Goal: Find specific page/section: Find specific page/section

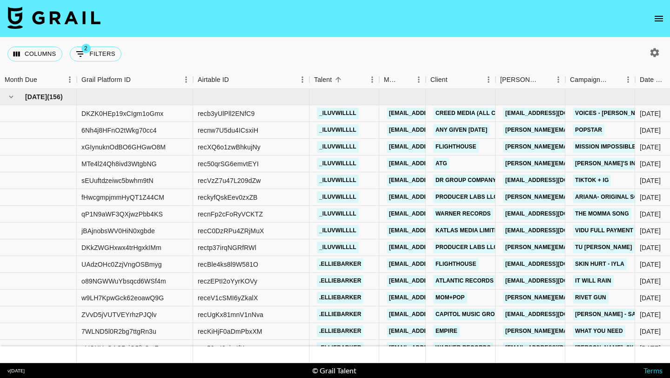
click at [662, 50] on div at bounding box center [655, 53] width 16 height 16
click at [655, 53] on icon "button" at bounding box center [654, 52] width 11 height 11
select select "[DATE]"
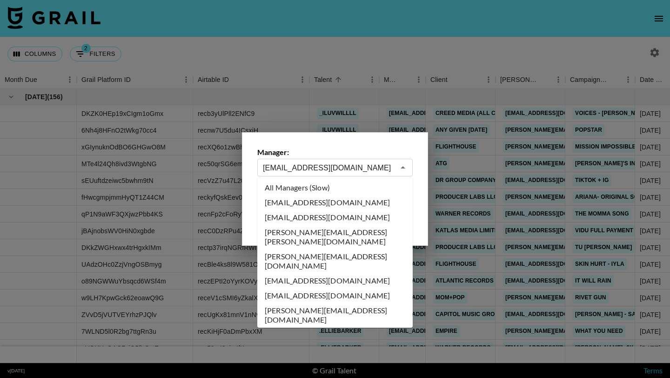
click at [340, 170] on input "[EMAIL_ADDRESS][DOMAIN_NAME]" at bounding box center [329, 167] width 132 height 11
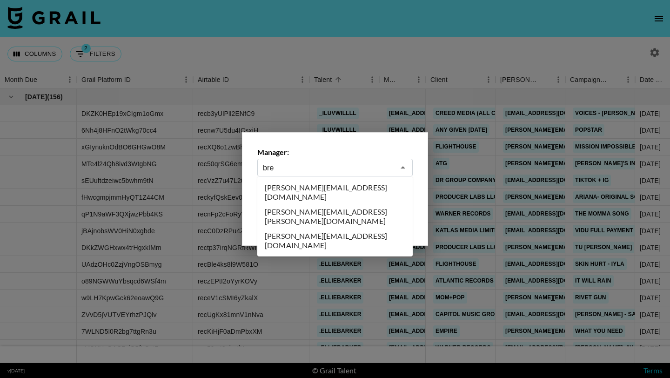
click at [303, 204] on li "[PERSON_NAME][EMAIL_ADDRESS][PERSON_NAME][DOMAIN_NAME]" at bounding box center [334, 216] width 155 height 24
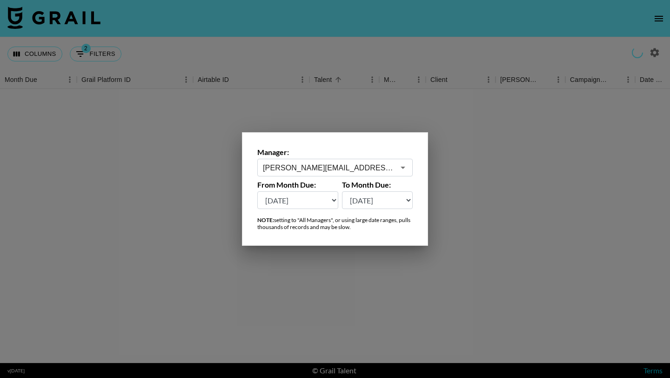
click at [310, 160] on div "[PERSON_NAME][EMAIL_ADDRESS][PERSON_NAME][DOMAIN_NAME] ​" at bounding box center [334, 168] width 155 height 18
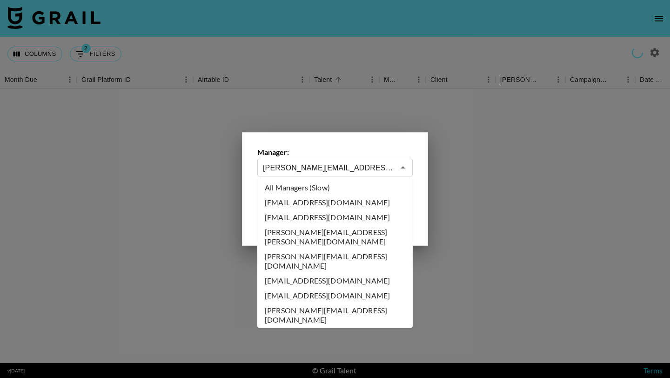
scroll to position [1044, 0]
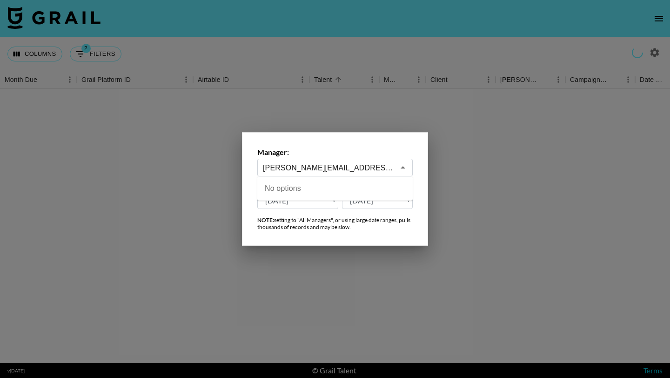
click at [369, 172] on input "[PERSON_NAME][EMAIL_ADDRESS][PERSON_NAME]" at bounding box center [329, 167] width 132 height 11
click at [369, 173] on input "[PERSON_NAME][EMAIL_ADDRESS][PERSON_NAME]" at bounding box center [329, 167] width 132 height 11
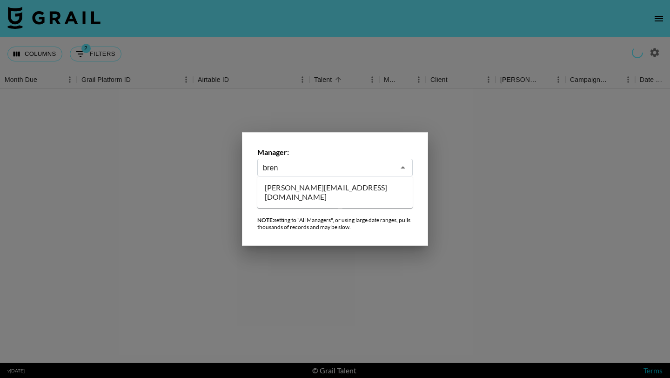
click at [355, 193] on li "[PERSON_NAME][EMAIL_ADDRESS][DOMAIN_NAME]" at bounding box center [334, 192] width 155 height 24
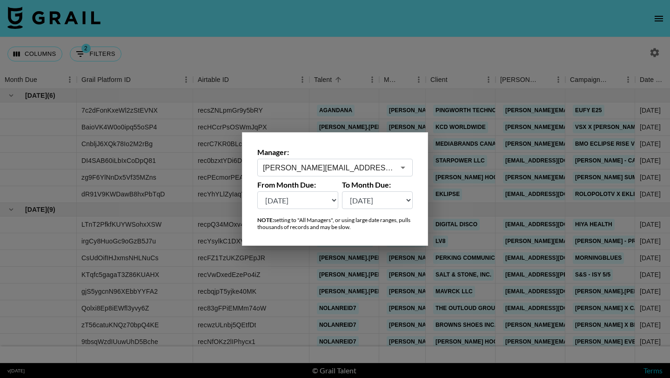
type input "[PERSON_NAME][EMAIL_ADDRESS][DOMAIN_NAME]"
click at [356, 49] on div at bounding box center [335, 189] width 670 height 378
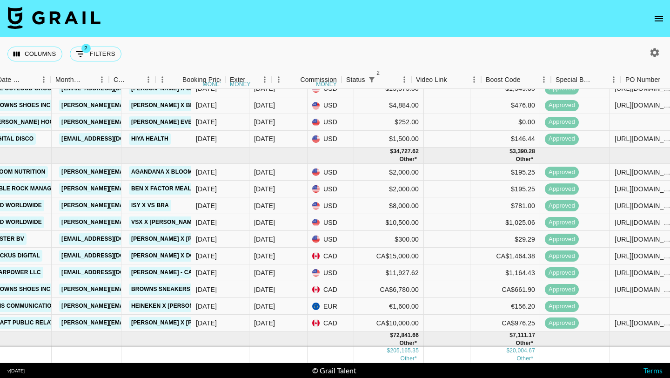
scroll to position [220, 643]
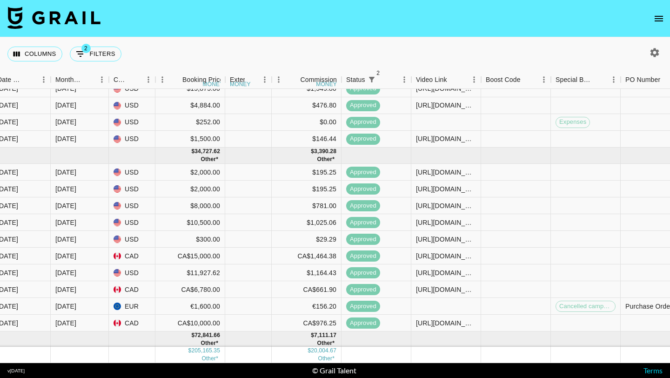
click at [657, 49] on icon "button" at bounding box center [654, 52] width 11 height 11
select select "[DATE]"
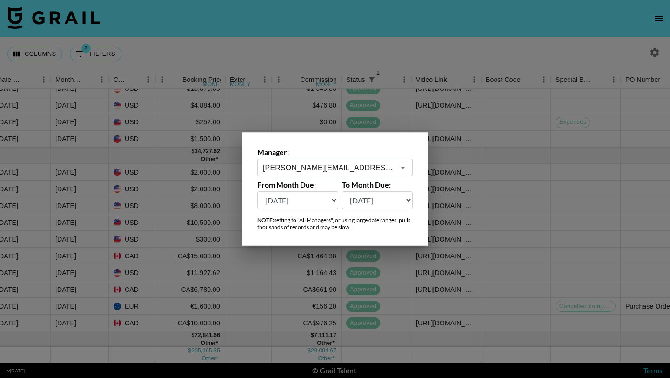
click at [322, 171] on input "[PERSON_NAME][EMAIL_ADDRESS][DOMAIN_NAME]" at bounding box center [329, 167] width 132 height 11
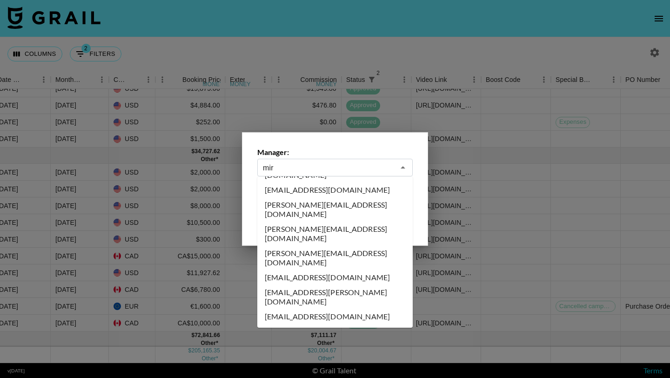
scroll to position [0, 0]
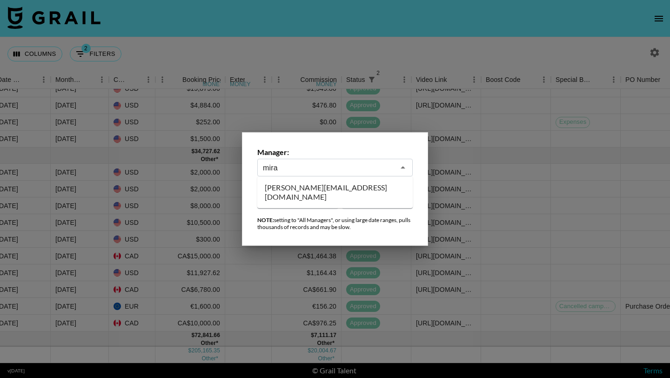
click at [304, 191] on li "[PERSON_NAME][EMAIL_ADDRESS][DOMAIN_NAME]" at bounding box center [334, 192] width 155 height 24
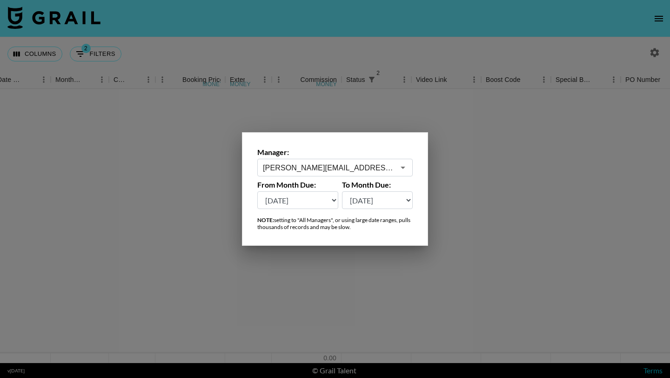
scroll to position [0, 643]
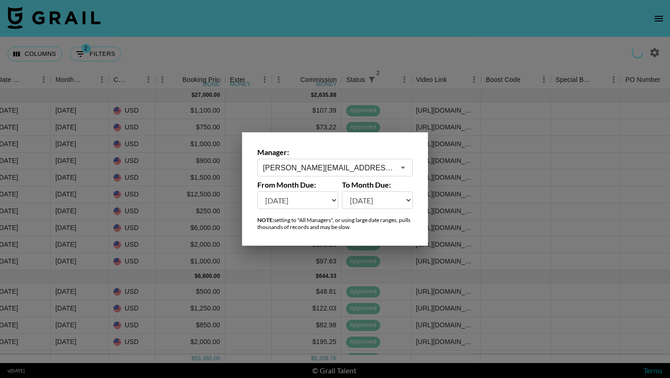
type input "[PERSON_NAME][EMAIL_ADDRESS][DOMAIN_NAME]"
click at [389, 51] on div at bounding box center [335, 189] width 670 height 378
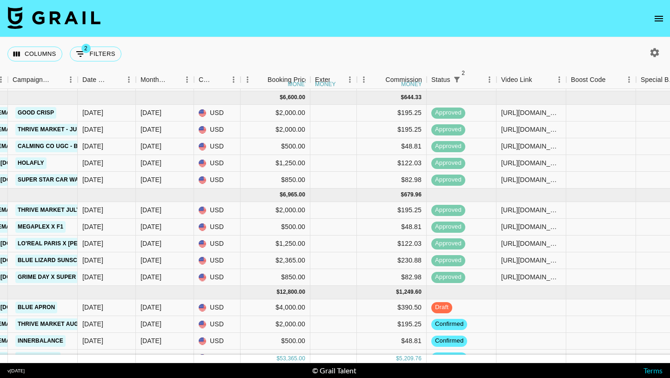
scroll to position [0, 557]
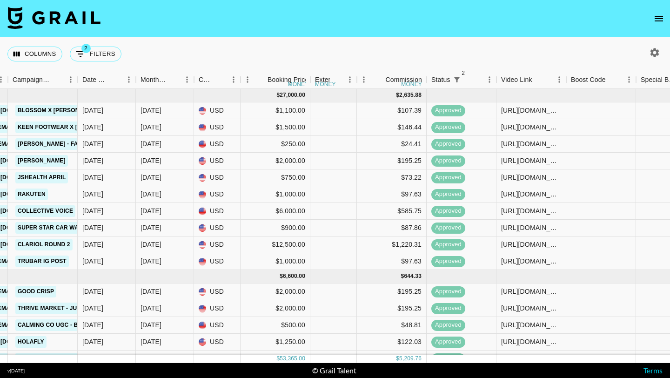
click at [660, 53] on button "button" at bounding box center [655, 53] width 16 height 16
select select "[DATE]"
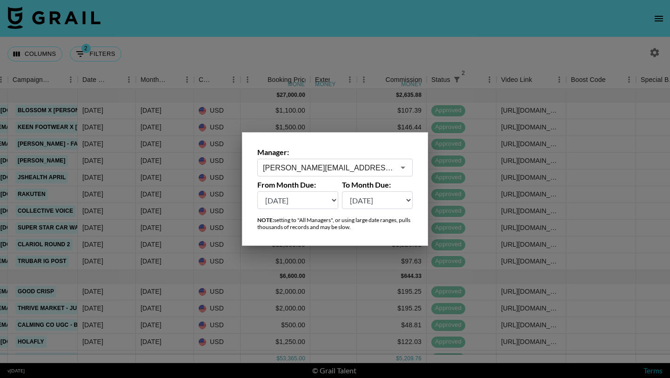
click at [321, 174] on div "[PERSON_NAME][EMAIL_ADDRESS][DOMAIN_NAME] ​" at bounding box center [334, 168] width 155 height 18
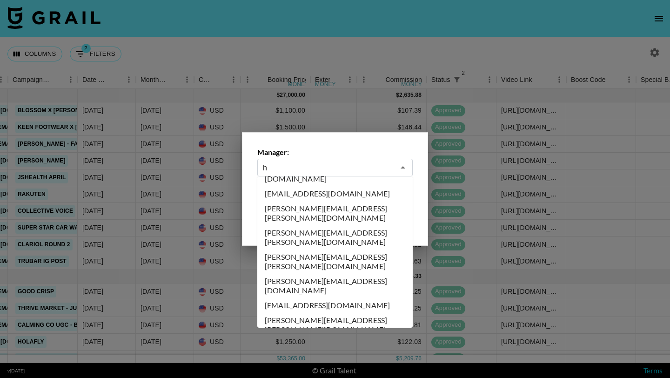
scroll to position [0, 0]
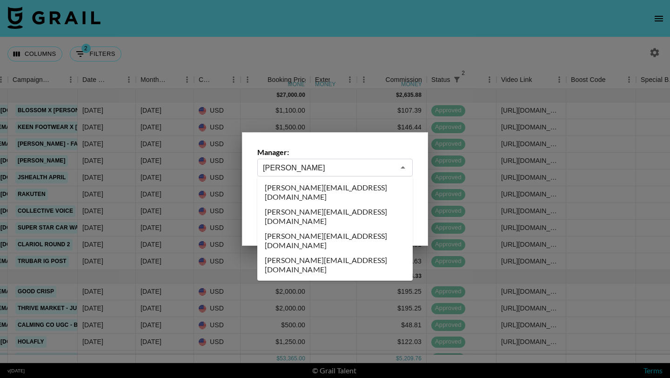
click at [335, 206] on li "[PERSON_NAME][EMAIL_ADDRESS][DOMAIN_NAME]" at bounding box center [334, 216] width 155 height 24
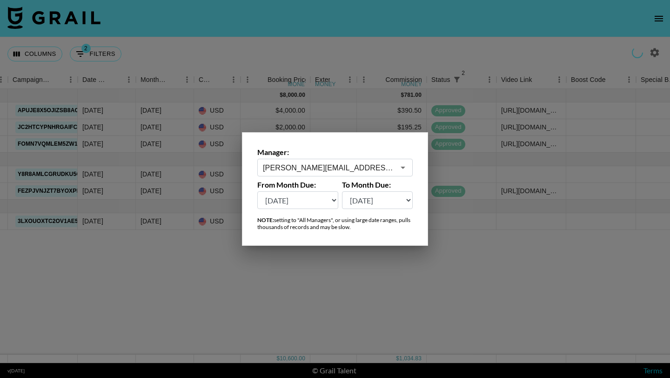
type input "[PERSON_NAME][EMAIL_ADDRESS][DOMAIN_NAME]"
click at [384, 118] on div at bounding box center [335, 189] width 670 height 378
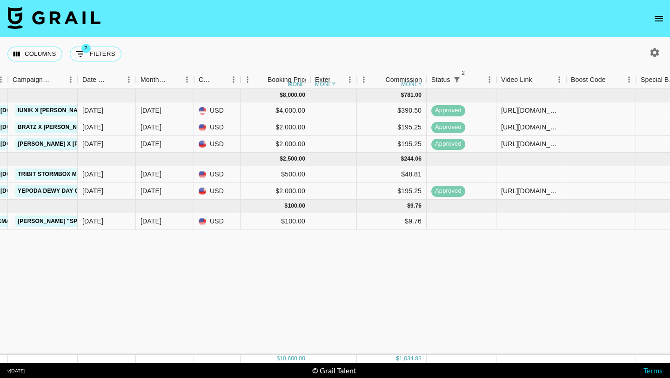
click at [654, 55] on icon "button" at bounding box center [655, 52] width 9 height 9
select select "[DATE]"
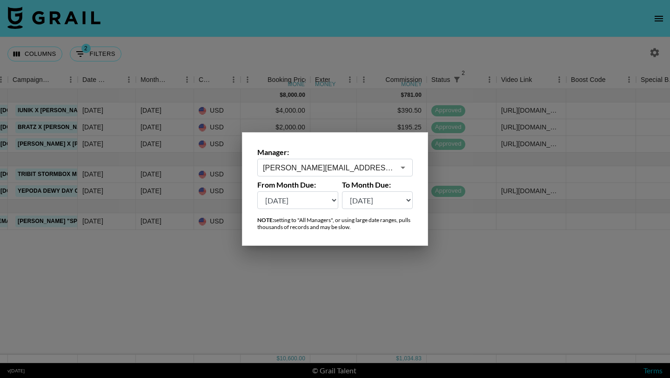
click at [344, 160] on div "[PERSON_NAME][EMAIL_ADDRESS][DOMAIN_NAME] ​" at bounding box center [334, 168] width 155 height 18
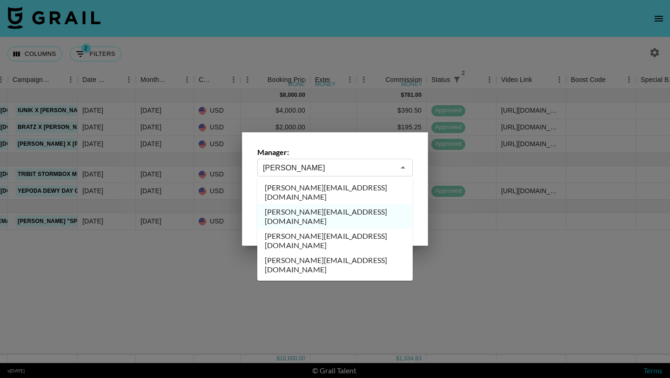
click at [326, 187] on li "[PERSON_NAME][EMAIL_ADDRESS][DOMAIN_NAME]" at bounding box center [334, 192] width 155 height 24
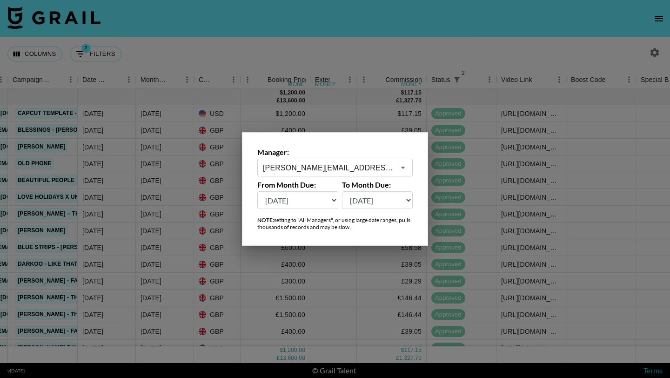
type input "[PERSON_NAME][EMAIL_ADDRESS][DOMAIN_NAME]"
click at [381, 89] on div at bounding box center [335, 189] width 670 height 378
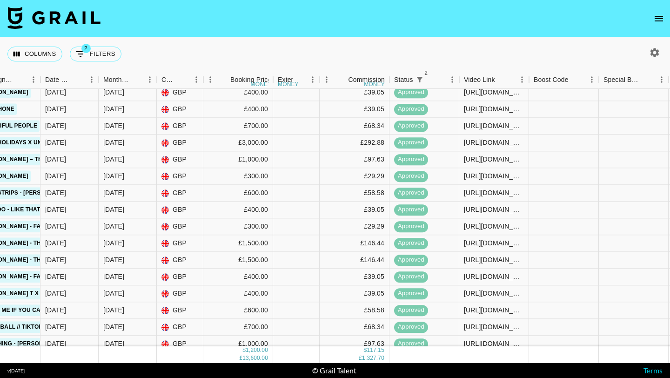
scroll to position [60, 595]
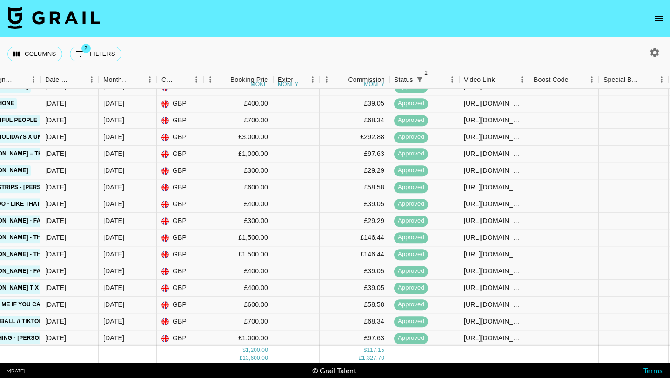
click at [662, 56] on button "button" at bounding box center [655, 53] width 16 height 16
select select "[DATE]"
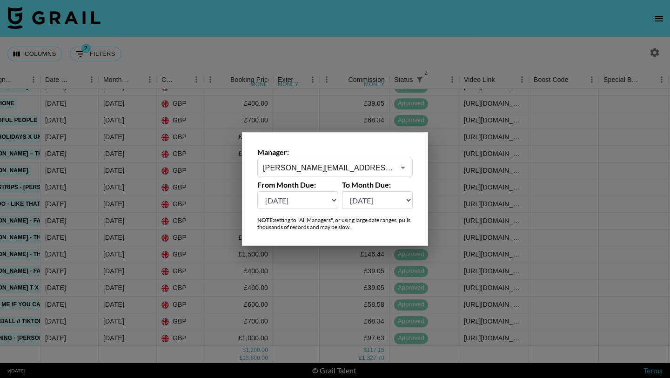
click at [330, 175] on div "[PERSON_NAME][EMAIL_ADDRESS][DOMAIN_NAME] ​" at bounding box center [334, 168] width 155 height 18
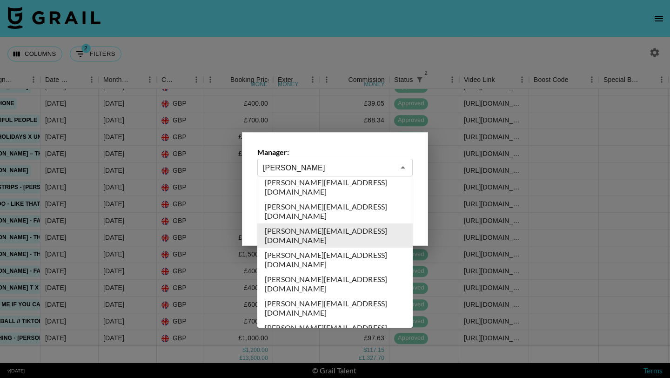
scroll to position [0, 0]
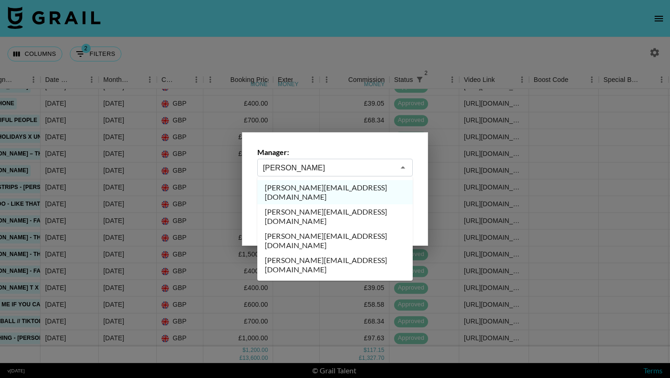
click at [313, 228] on li "[PERSON_NAME][EMAIL_ADDRESS][DOMAIN_NAME]" at bounding box center [334, 240] width 155 height 24
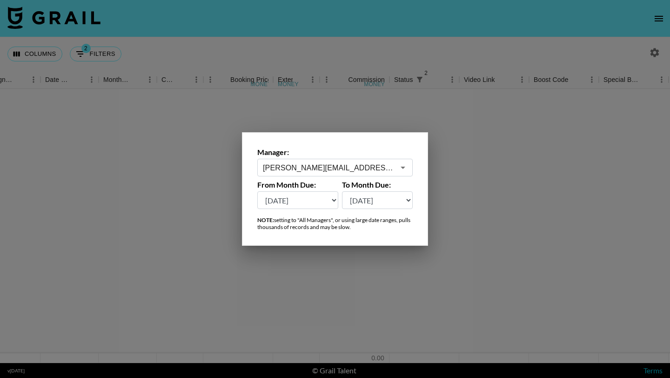
scroll to position [0, 595]
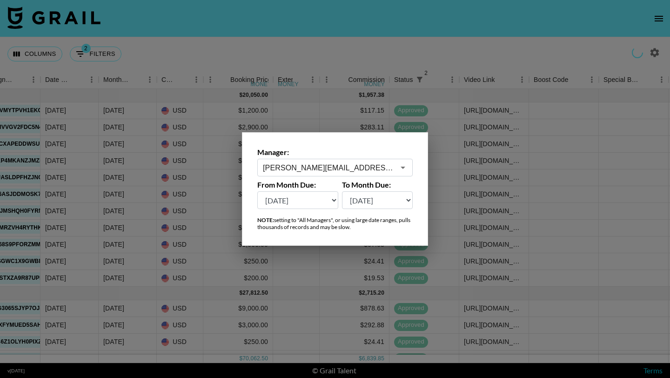
type input "[PERSON_NAME][EMAIL_ADDRESS][DOMAIN_NAME]"
click at [411, 124] on div at bounding box center [335, 189] width 670 height 378
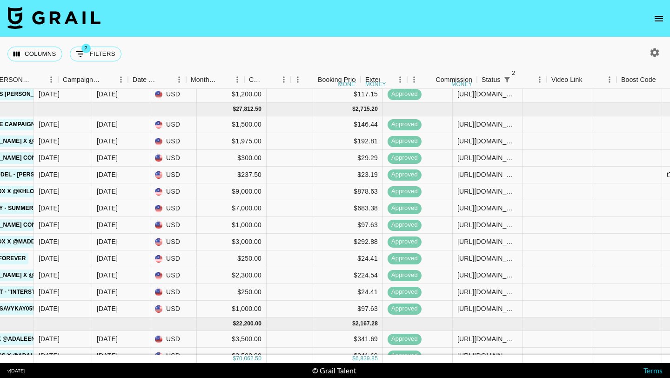
scroll to position [184, 0]
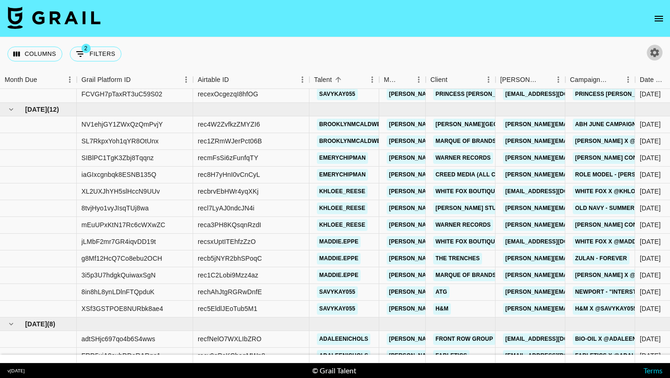
click at [656, 55] on icon "button" at bounding box center [655, 52] width 9 height 9
select select "[DATE]"
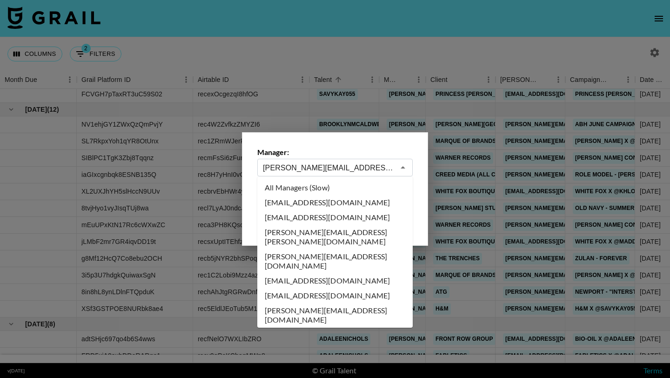
click at [303, 168] on input "[PERSON_NAME][EMAIL_ADDRESS][DOMAIN_NAME]" at bounding box center [329, 167] width 132 height 11
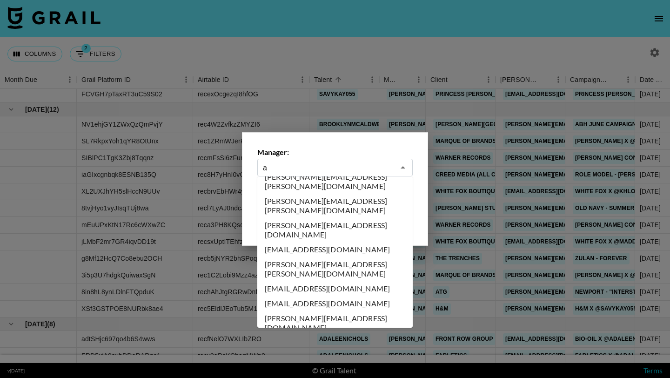
scroll to position [0, 0]
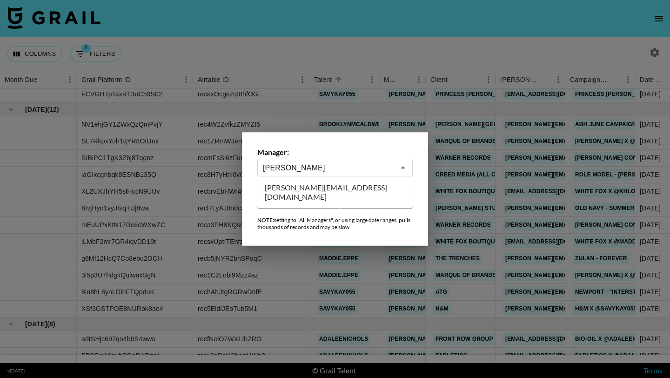
click at [299, 188] on li "[PERSON_NAME][EMAIL_ADDRESS][DOMAIN_NAME]" at bounding box center [334, 192] width 155 height 24
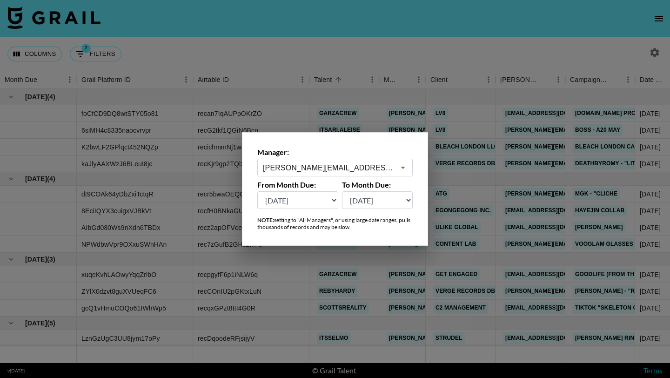
type input "[PERSON_NAME][EMAIL_ADDRESS][DOMAIN_NAME]"
click at [470, 122] on div at bounding box center [335, 189] width 670 height 378
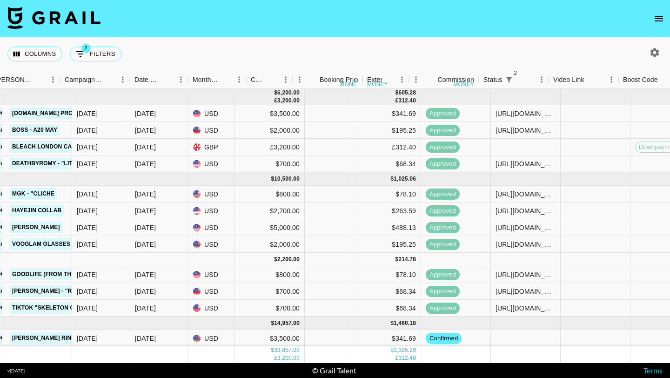
scroll to position [0, 602]
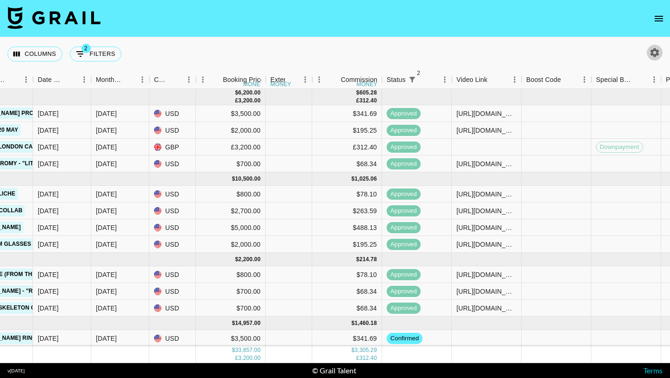
click at [657, 55] on icon "button" at bounding box center [654, 52] width 11 height 11
select select "[DATE]"
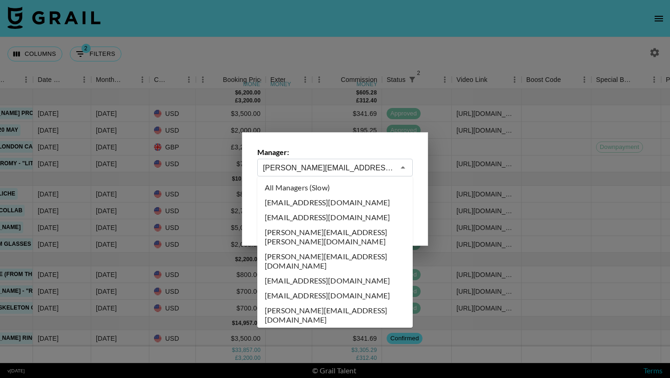
click at [323, 167] on input "[PERSON_NAME][EMAIL_ADDRESS][DOMAIN_NAME]" at bounding box center [329, 167] width 132 height 11
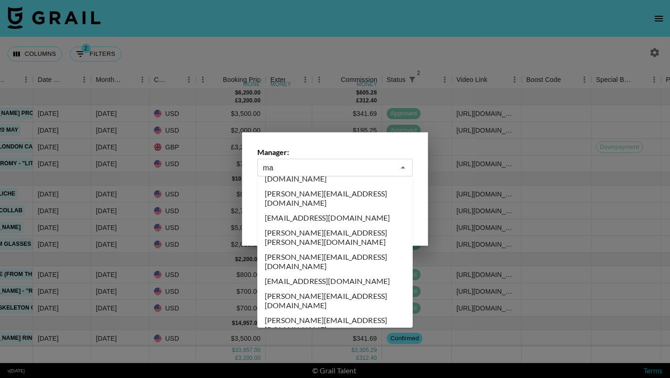
scroll to position [0, 0]
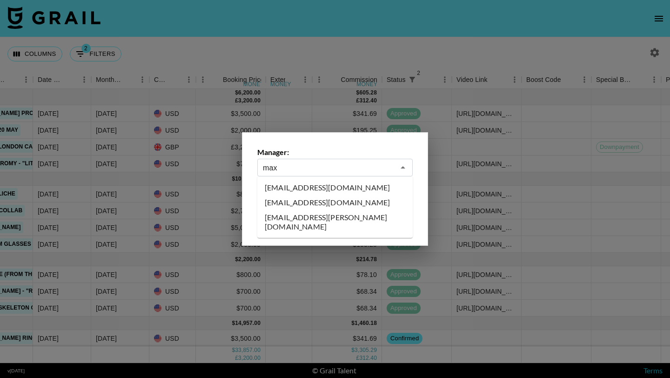
click at [302, 204] on li "[EMAIL_ADDRESS][DOMAIN_NAME]" at bounding box center [334, 202] width 155 height 15
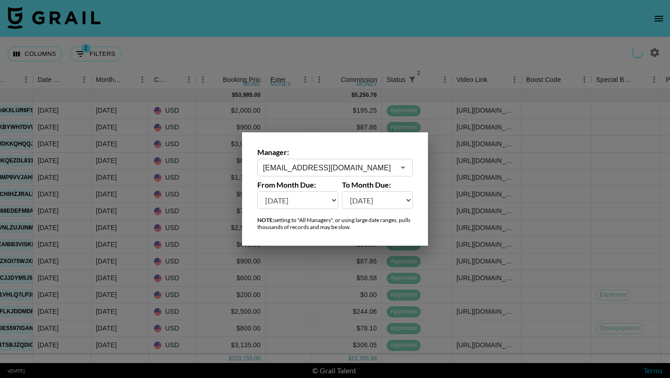
type input "[EMAIL_ADDRESS][DOMAIN_NAME]"
click at [376, 111] on div at bounding box center [335, 189] width 670 height 378
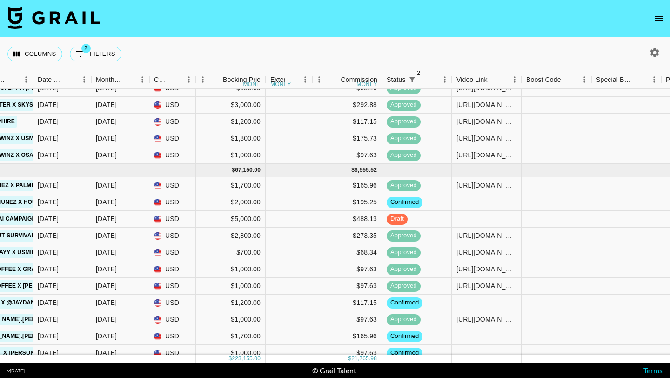
scroll to position [1561, 602]
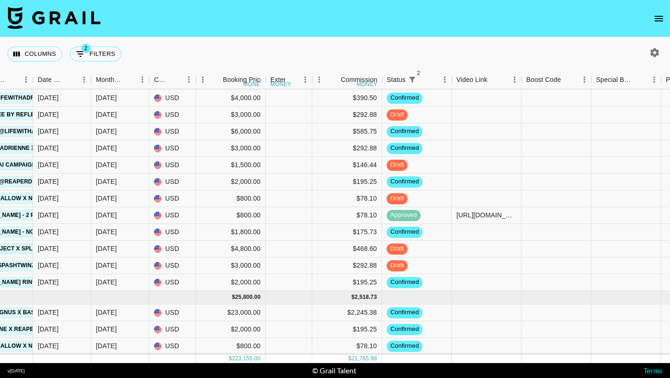
click at [649, 51] on icon "button" at bounding box center [654, 52] width 11 height 11
select select "[DATE]"
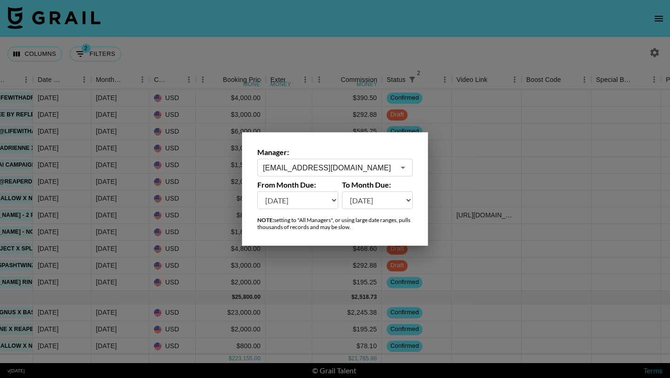
click at [467, 140] on div at bounding box center [335, 189] width 670 height 378
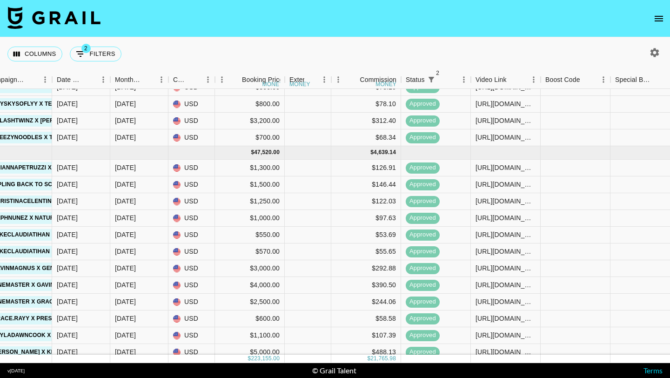
scroll to position [832, 583]
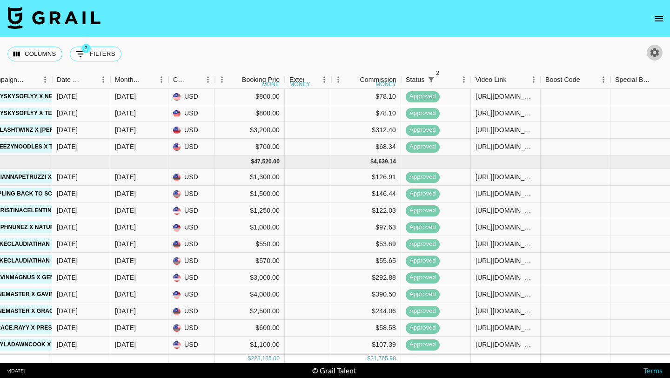
click at [656, 53] on icon "button" at bounding box center [654, 52] width 11 height 11
select select "[DATE]"
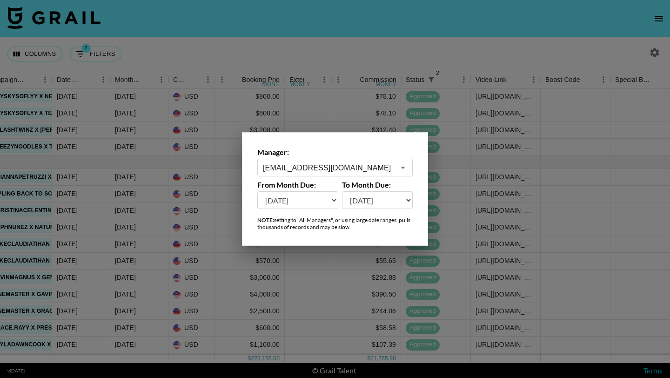
click at [322, 169] on input "[EMAIL_ADDRESS][DOMAIN_NAME]" at bounding box center [329, 167] width 132 height 11
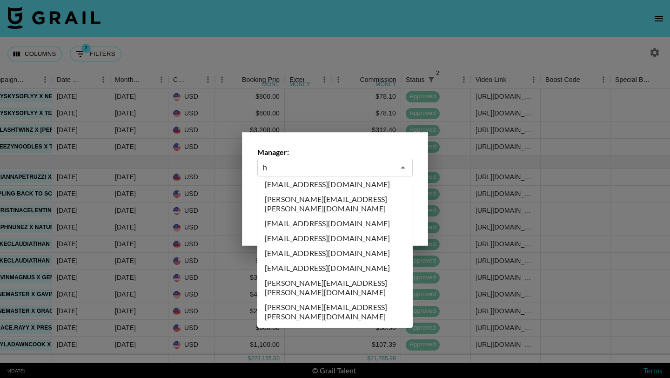
scroll to position [0, 0]
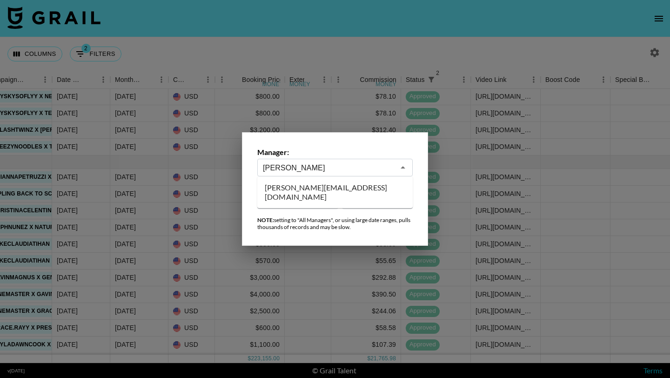
click at [313, 193] on li "[PERSON_NAME][EMAIL_ADDRESS][DOMAIN_NAME]" at bounding box center [334, 192] width 155 height 24
type input "[PERSON_NAME][EMAIL_ADDRESS][DOMAIN_NAME]"
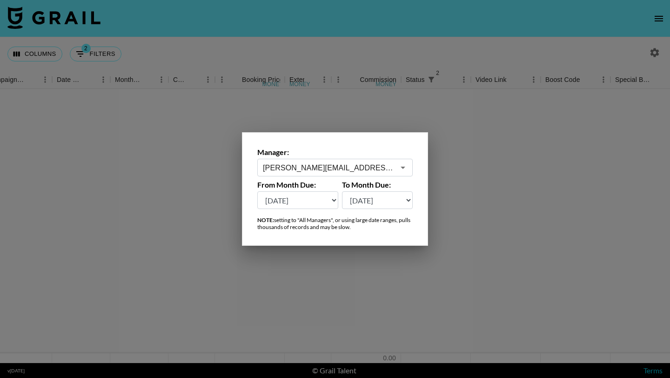
scroll to position [0, 583]
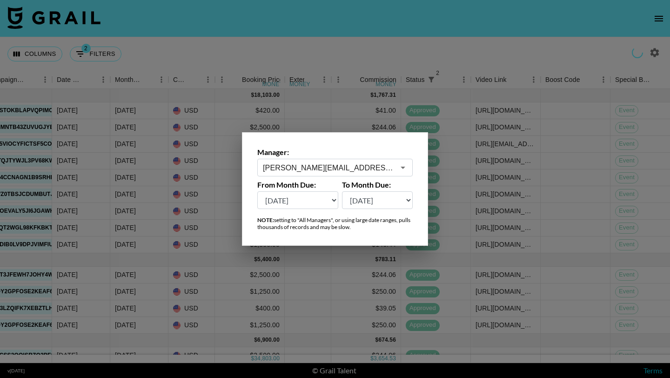
click at [469, 150] on div at bounding box center [335, 189] width 670 height 378
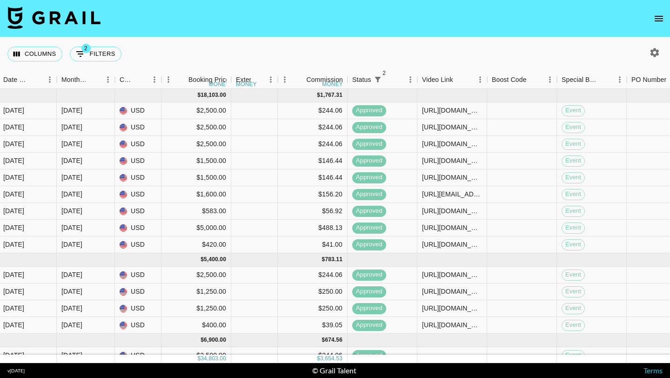
scroll to position [0, 611]
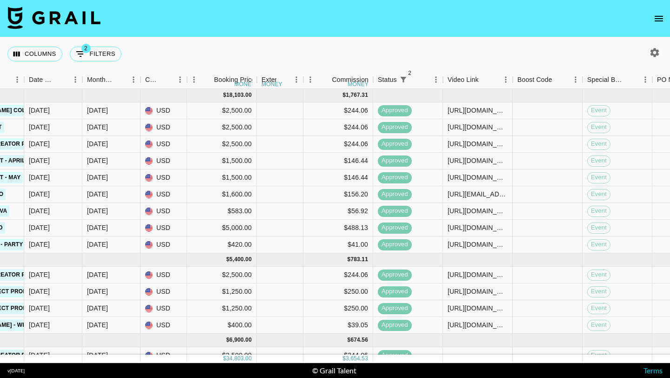
click at [657, 49] on icon "button" at bounding box center [654, 52] width 11 height 11
select select "[DATE]"
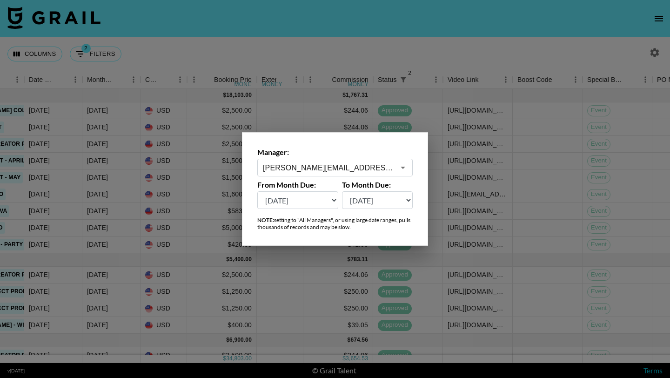
click at [344, 169] on input "[PERSON_NAME][EMAIL_ADDRESS][DOMAIN_NAME]" at bounding box center [329, 167] width 132 height 11
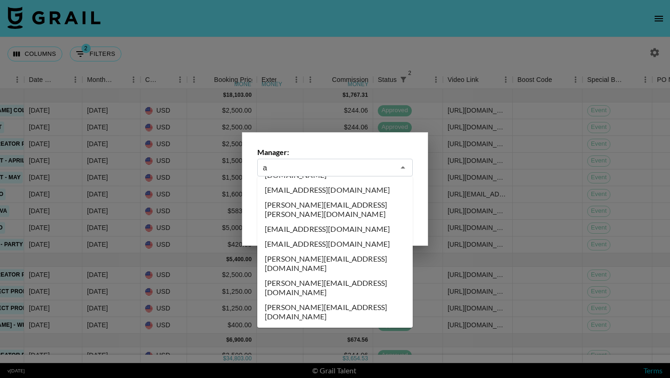
scroll to position [0, 0]
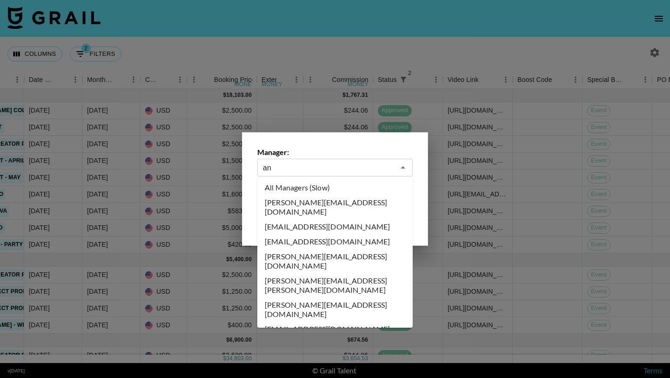
type input "a"
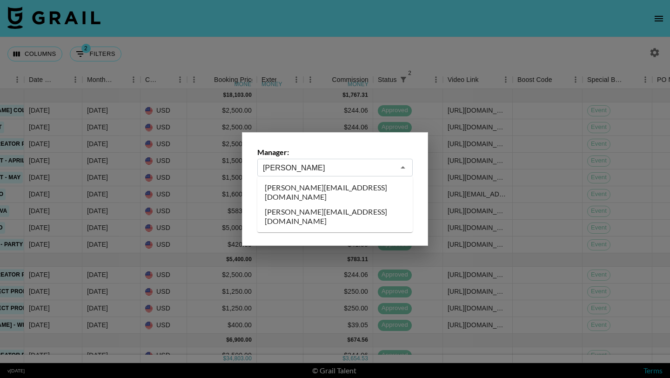
click at [312, 188] on li "[PERSON_NAME][EMAIL_ADDRESS][DOMAIN_NAME]" at bounding box center [334, 192] width 155 height 24
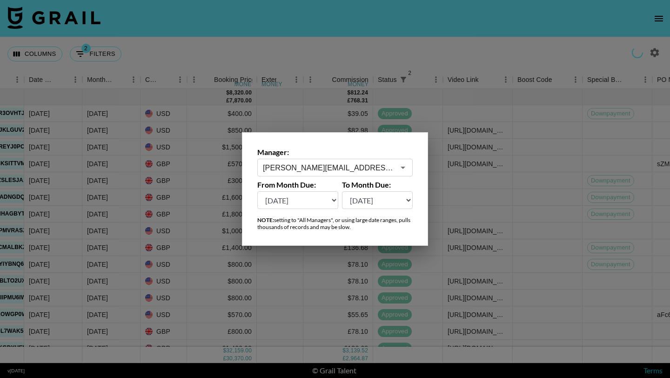
type input "[PERSON_NAME][EMAIL_ADDRESS][DOMAIN_NAME]"
click at [375, 274] on div at bounding box center [335, 189] width 670 height 378
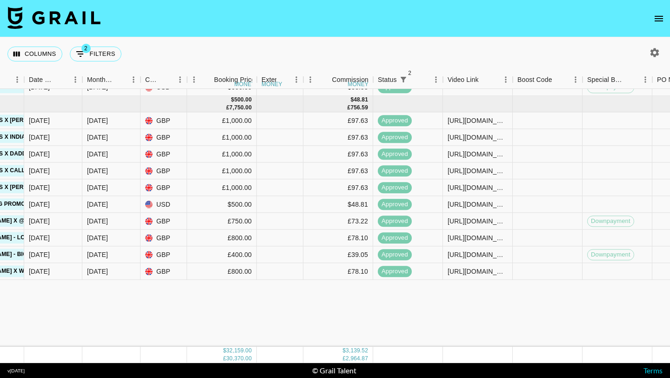
scroll to position [0, 611]
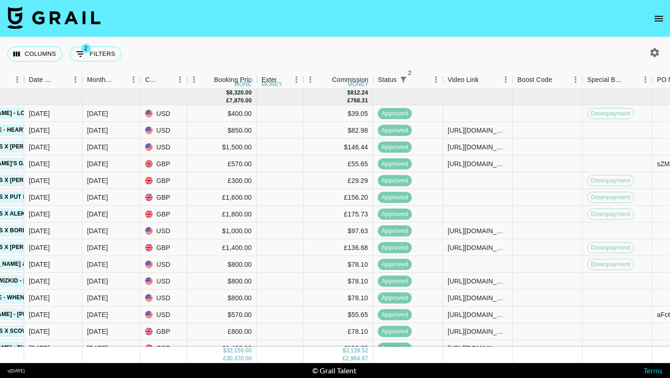
click at [656, 50] on icon "button" at bounding box center [655, 52] width 9 height 9
select select "[DATE]"
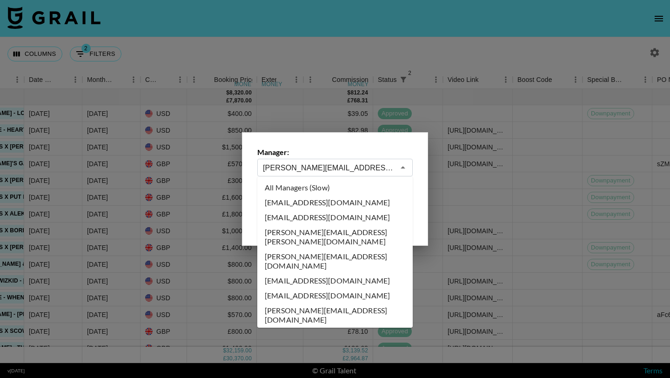
click at [329, 168] on input "[PERSON_NAME][EMAIL_ADDRESS][DOMAIN_NAME]" at bounding box center [329, 167] width 132 height 11
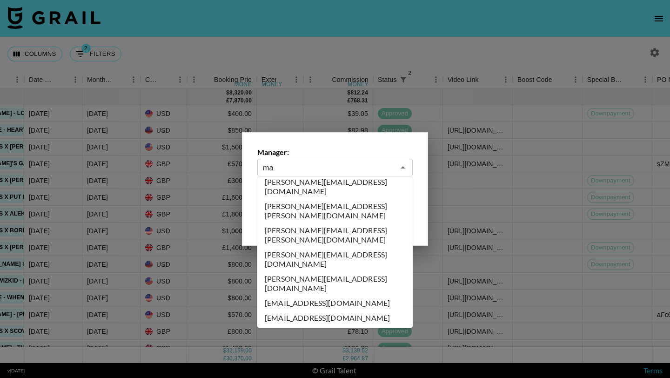
scroll to position [0, 0]
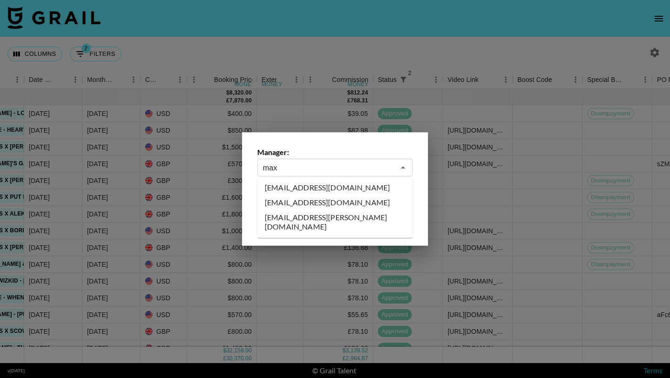
click at [307, 189] on li "[EMAIL_ADDRESS][DOMAIN_NAME]" at bounding box center [334, 187] width 155 height 15
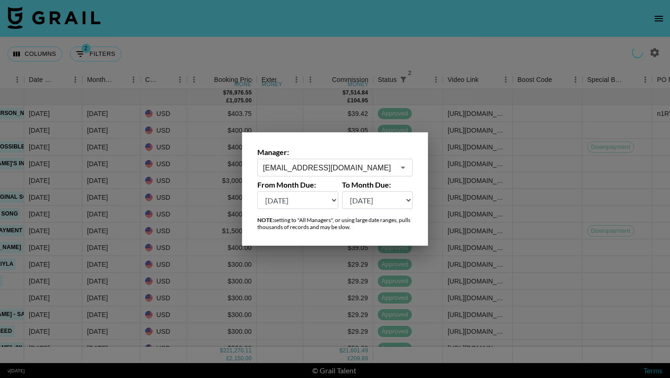
type input "[EMAIL_ADDRESS][DOMAIN_NAME]"
click at [399, 94] on div at bounding box center [335, 189] width 670 height 378
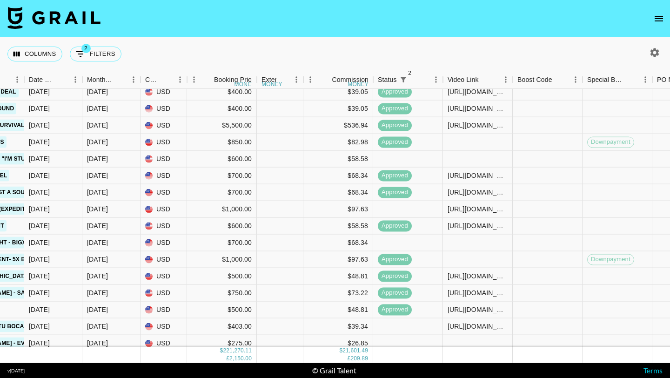
scroll to position [6888, 611]
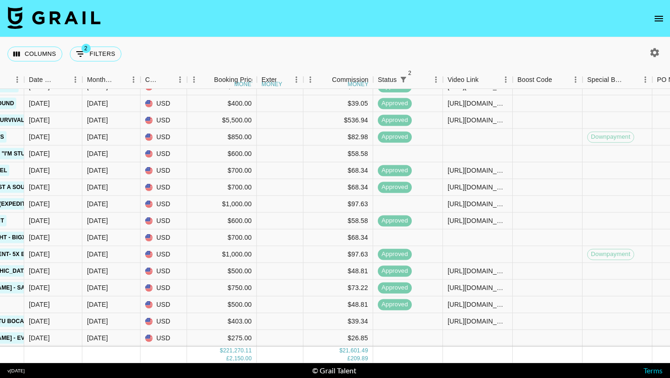
click at [654, 54] on icon "button" at bounding box center [655, 52] width 9 height 9
select select "[DATE]"
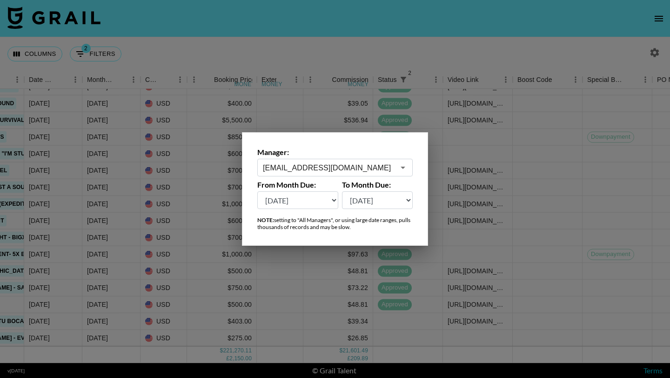
click at [303, 171] on input "[EMAIL_ADDRESS][DOMAIN_NAME]" at bounding box center [329, 167] width 132 height 11
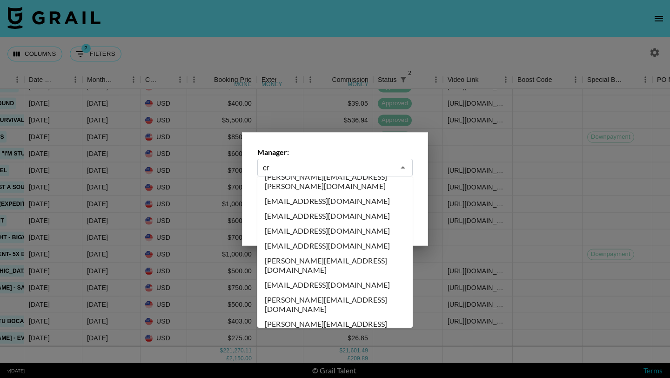
scroll to position [0, 0]
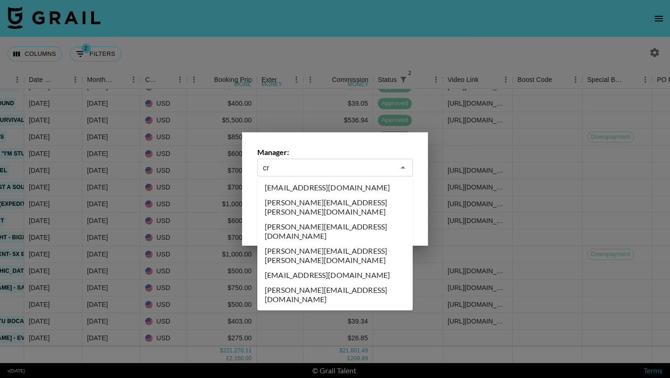
type input "c"
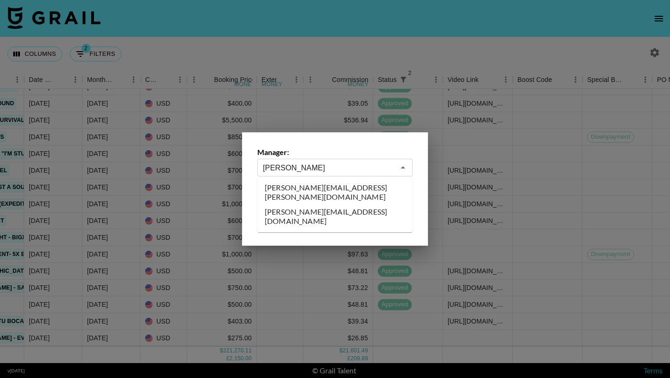
click at [291, 204] on li "[PERSON_NAME][EMAIL_ADDRESS][DOMAIN_NAME]" at bounding box center [334, 216] width 155 height 24
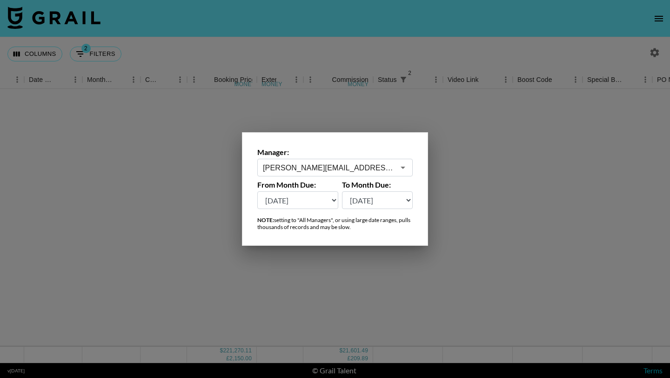
scroll to position [0, 611]
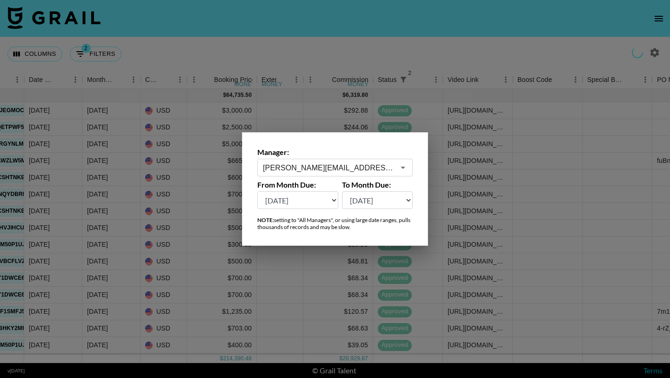
type input "[PERSON_NAME][EMAIL_ADDRESS][DOMAIN_NAME]"
click at [436, 190] on div at bounding box center [335, 189] width 670 height 378
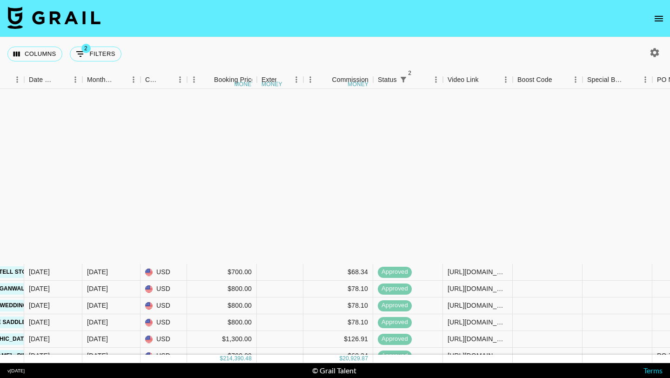
scroll to position [5785, 611]
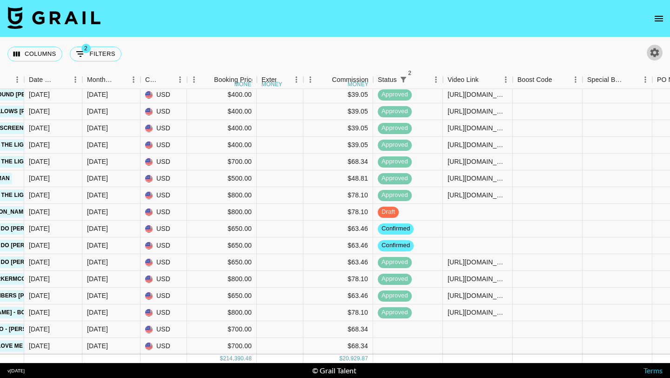
click at [656, 49] on icon "button" at bounding box center [654, 52] width 11 height 11
select select "[DATE]"
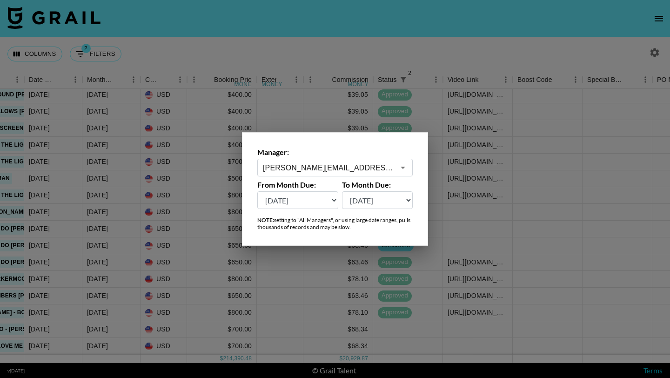
click at [309, 172] on input "[PERSON_NAME][EMAIL_ADDRESS][DOMAIN_NAME]" at bounding box center [329, 167] width 132 height 11
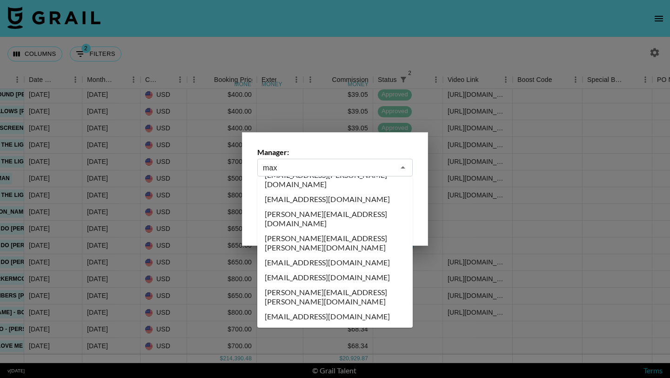
scroll to position [0, 0]
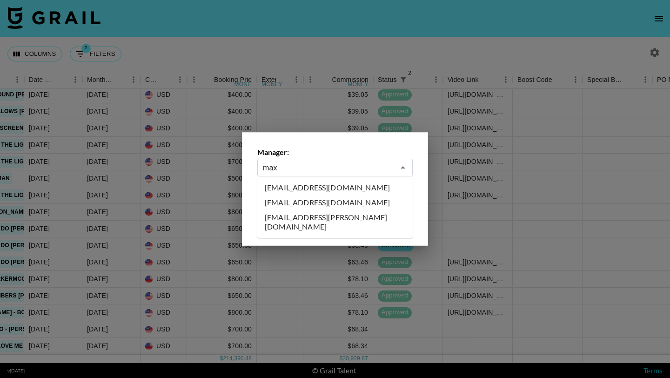
click at [291, 186] on li "[EMAIL_ADDRESS][DOMAIN_NAME]" at bounding box center [334, 187] width 155 height 15
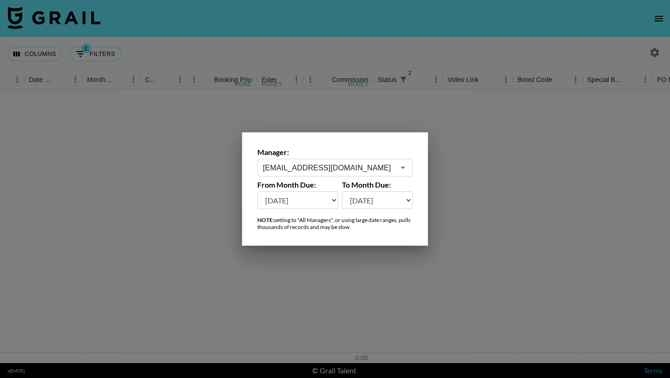
scroll to position [0, 611]
type input "[EMAIL_ADDRESS][DOMAIN_NAME]"
click at [510, 99] on div at bounding box center [335, 189] width 670 height 378
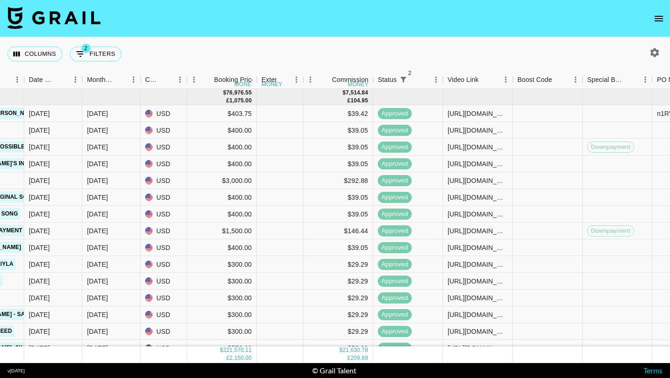
click at [653, 46] on button "button" at bounding box center [655, 53] width 16 height 16
select select "[DATE]"
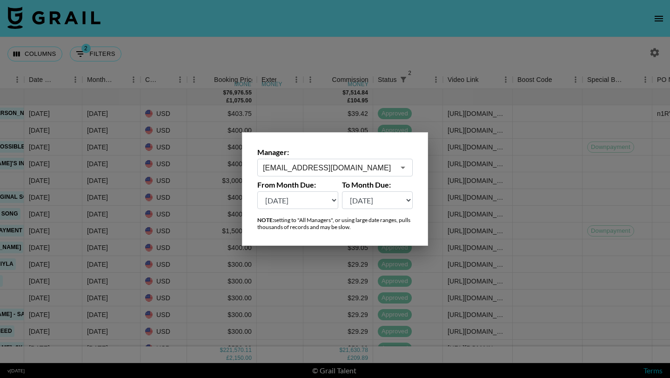
click at [309, 159] on div "[EMAIL_ADDRESS][DOMAIN_NAME] ​" at bounding box center [334, 168] width 155 height 18
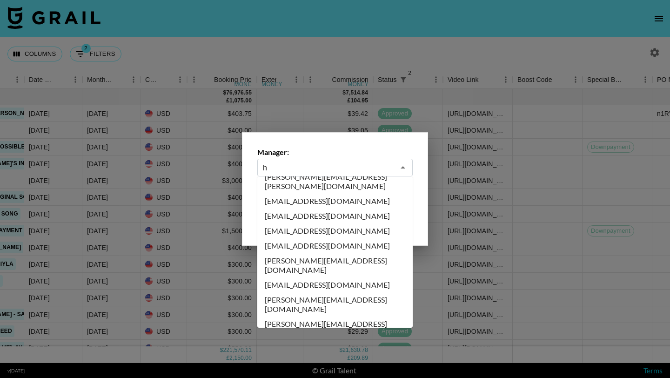
scroll to position [0, 0]
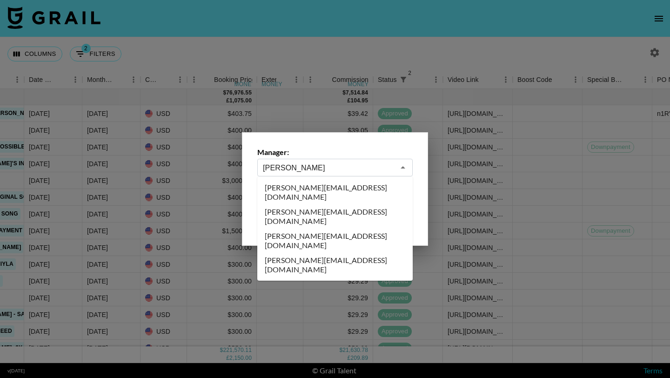
type input "[EMAIL_ADDRESS][DOMAIN_NAME]"
click at [382, 27] on div at bounding box center [335, 189] width 670 height 378
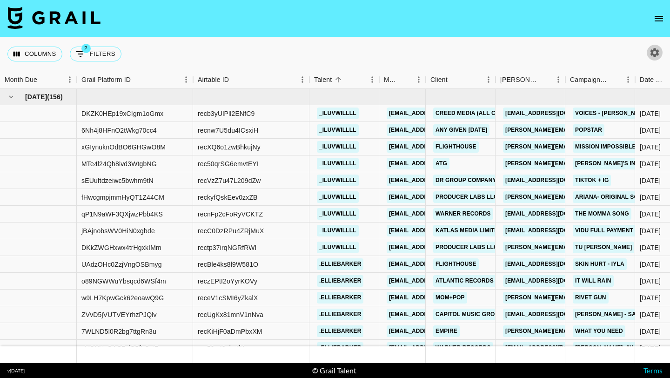
click at [658, 51] on icon "button" at bounding box center [655, 52] width 9 height 9
select select "[DATE]"
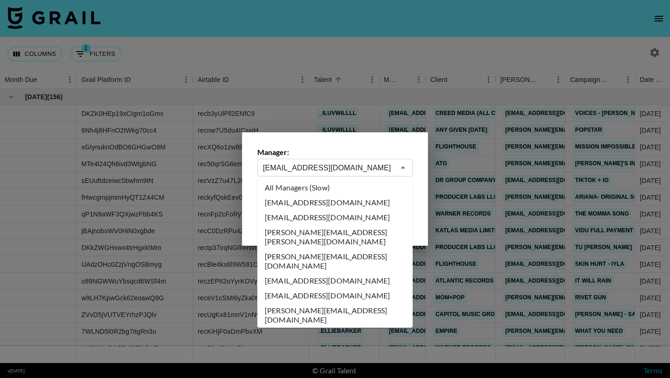
click at [315, 171] on input "[EMAIL_ADDRESS][DOMAIN_NAME]" at bounding box center [329, 167] width 132 height 11
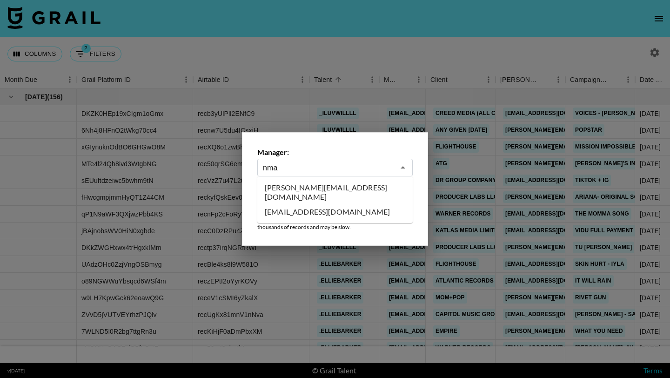
click at [290, 208] on li "[EMAIL_ADDRESS][DOMAIN_NAME]" at bounding box center [334, 211] width 155 height 15
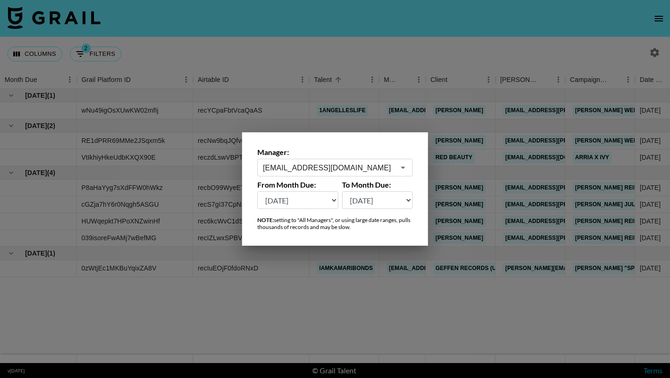
type input "[EMAIL_ADDRESS][DOMAIN_NAME]"
click at [448, 223] on div at bounding box center [335, 189] width 670 height 378
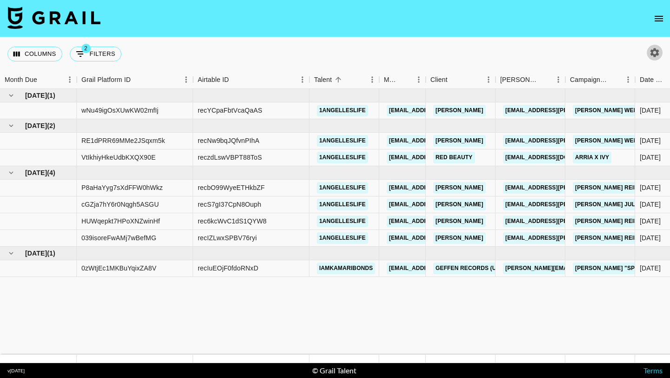
click at [651, 56] on icon "button" at bounding box center [654, 52] width 11 height 11
select select "[DATE]"
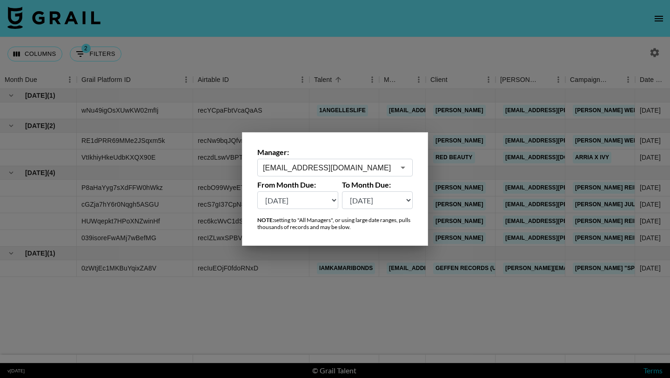
click at [308, 166] on input "[EMAIL_ADDRESS][DOMAIN_NAME]" at bounding box center [329, 167] width 132 height 11
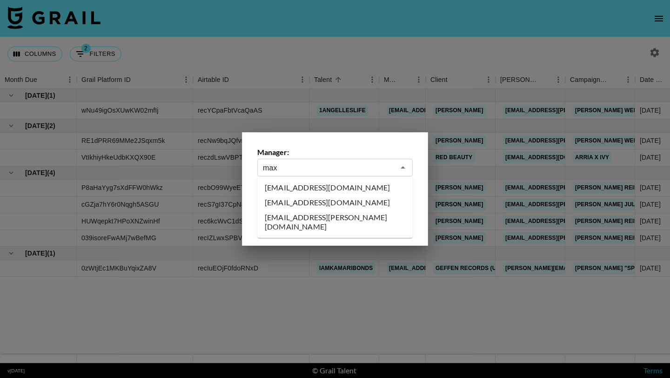
click at [308, 187] on li "[EMAIL_ADDRESS][DOMAIN_NAME]" at bounding box center [334, 187] width 155 height 15
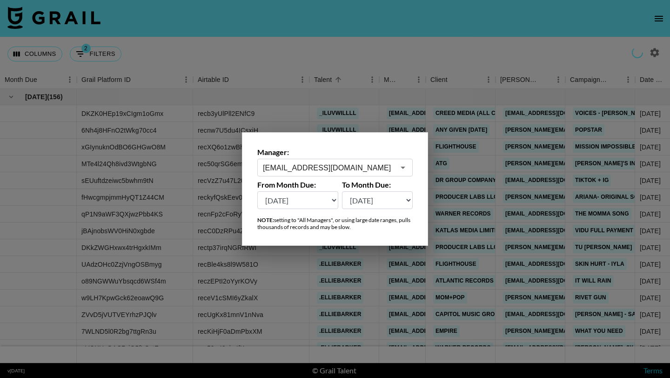
type input "[EMAIL_ADDRESS][DOMAIN_NAME]"
click at [454, 211] on div at bounding box center [335, 189] width 670 height 378
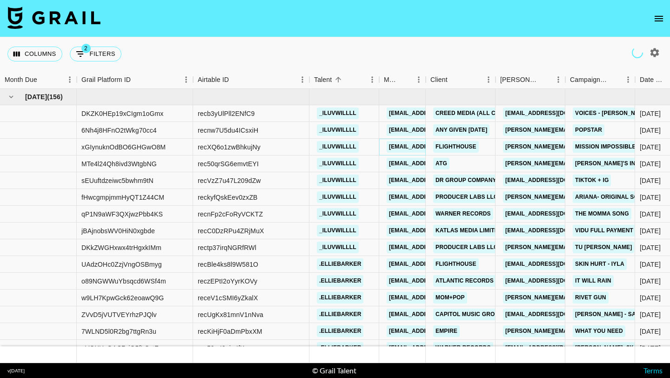
click at [402, 146] on link "[EMAIL_ADDRESS][DOMAIN_NAME]" at bounding box center [439, 147] width 104 height 12
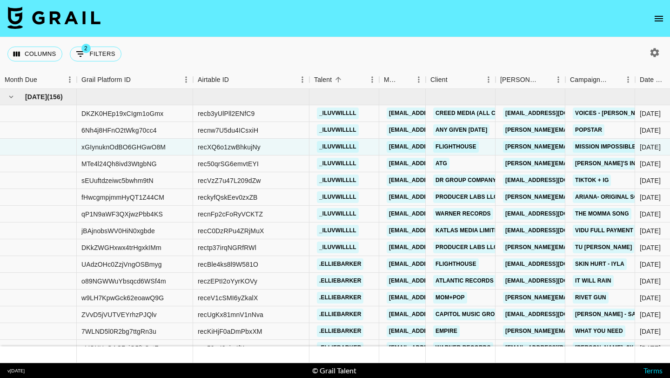
click at [653, 47] on icon "button" at bounding box center [654, 52] width 11 height 11
select select "[DATE]"
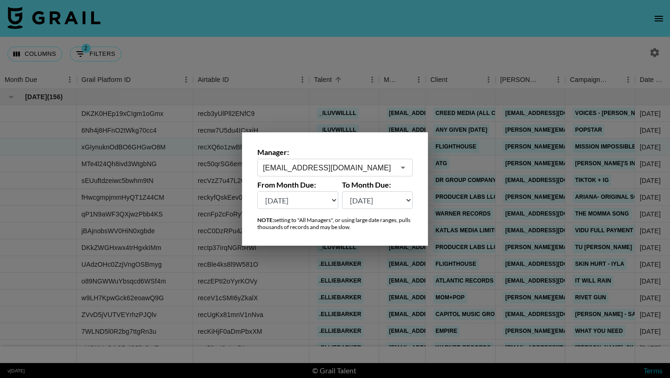
click at [306, 173] on div "[EMAIL_ADDRESS][DOMAIN_NAME] ​" at bounding box center [334, 168] width 155 height 18
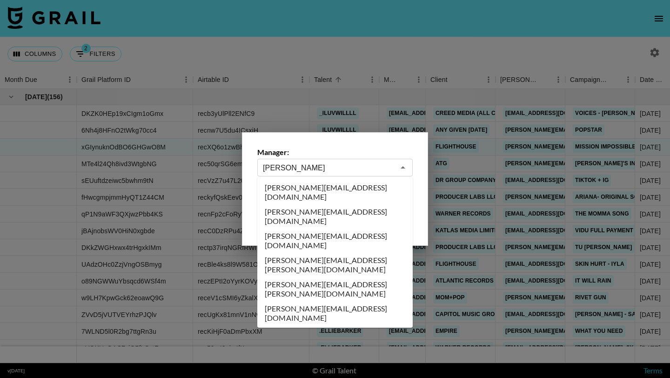
click at [309, 228] on li "[PERSON_NAME][EMAIL_ADDRESS][DOMAIN_NAME]" at bounding box center [334, 240] width 155 height 24
type input "[PERSON_NAME][EMAIL_ADDRESS][DOMAIN_NAME]"
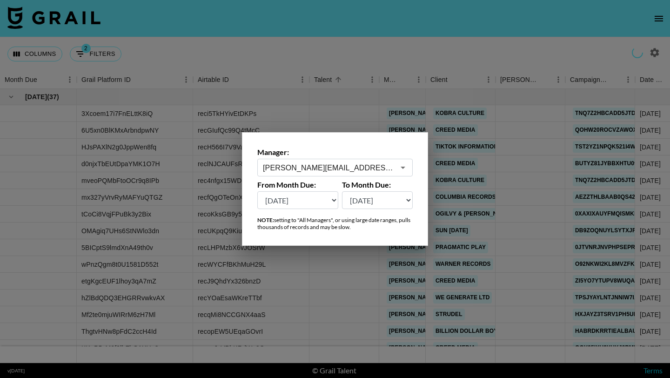
click at [512, 177] on div at bounding box center [335, 189] width 670 height 378
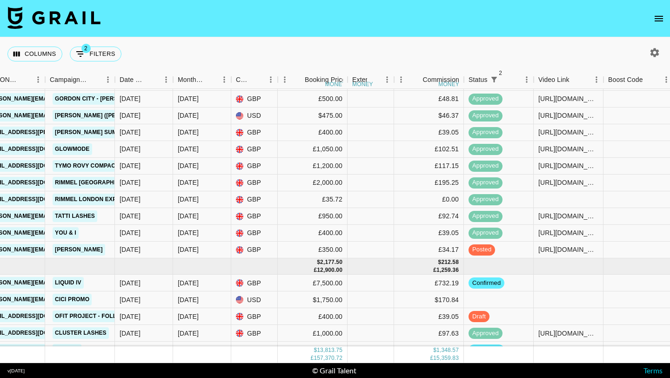
scroll to position [1409, 520]
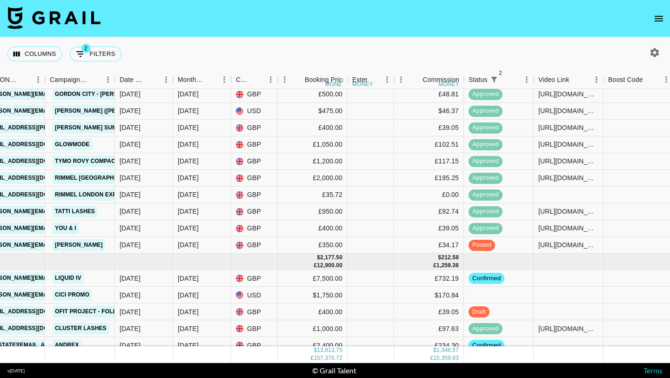
click at [651, 60] on div "Columns 2 Filters + Booking" at bounding box center [335, 54] width 670 height 34
click at [651, 56] on icon "button" at bounding box center [654, 52] width 11 height 11
select select "[DATE]"
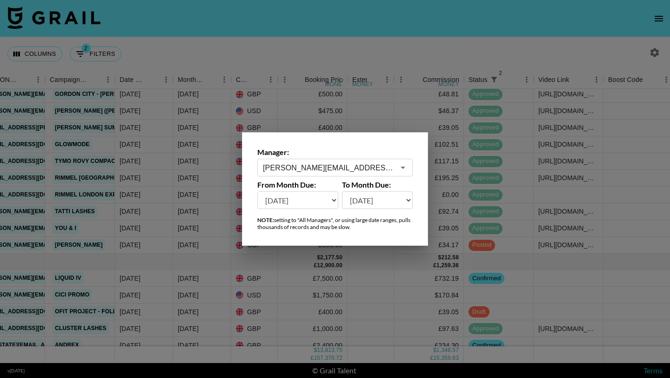
click at [309, 161] on div "[PERSON_NAME][EMAIL_ADDRESS][DOMAIN_NAME] ​" at bounding box center [334, 168] width 155 height 18
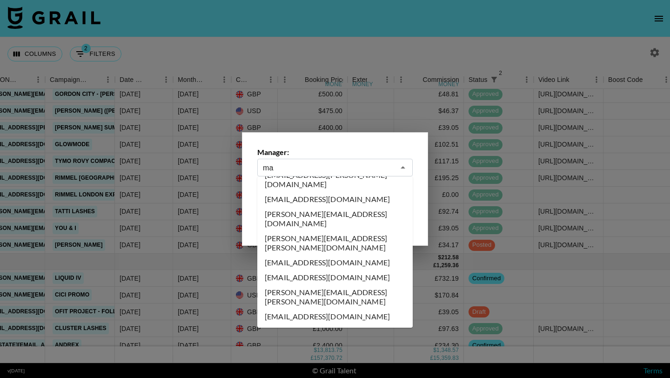
scroll to position [0, 0]
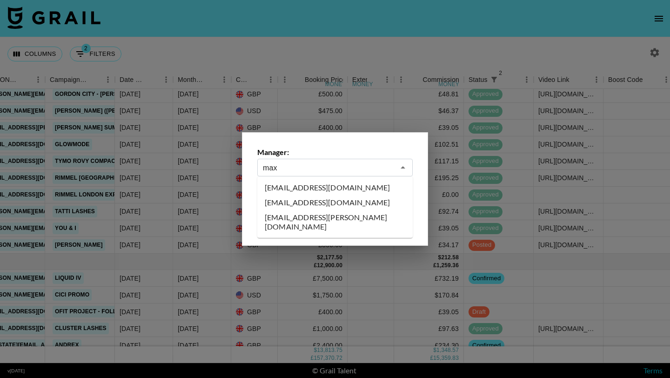
click at [312, 186] on li "[EMAIL_ADDRESS][DOMAIN_NAME]" at bounding box center [334, 187] width 155 height 15
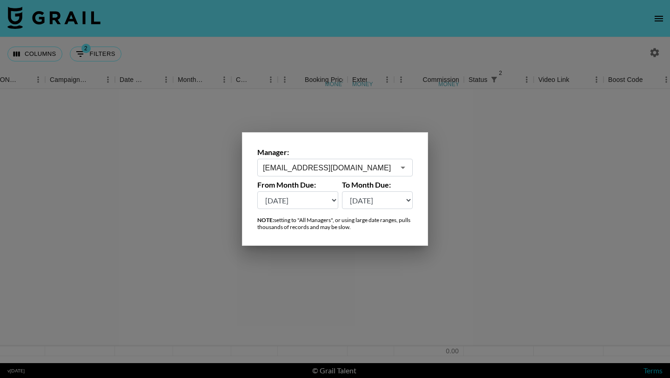
scroll to position [0, 520]
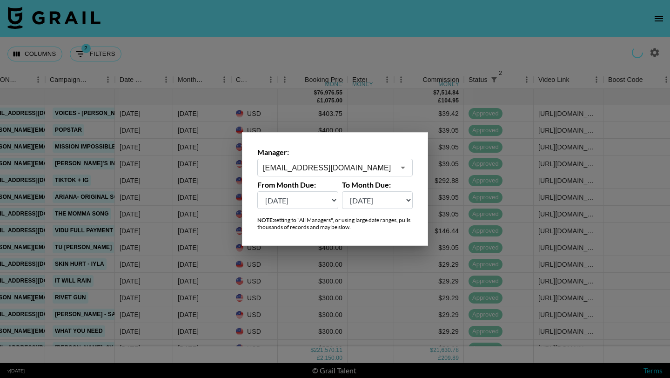
type input "[EMAIL_ADDRESS][DOMAIN_NAME]"
click at [408, 49] on div at bounding box center [335, 189] width 670 height 378
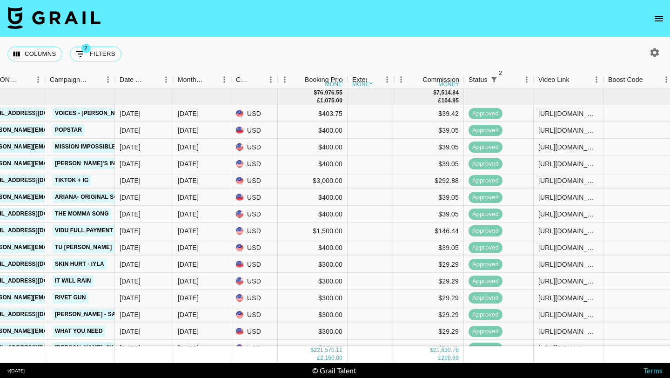
click at [655, 54] on icon "button" at bounding box center [655, 52] width 9 height 9
select select "[DATE]"
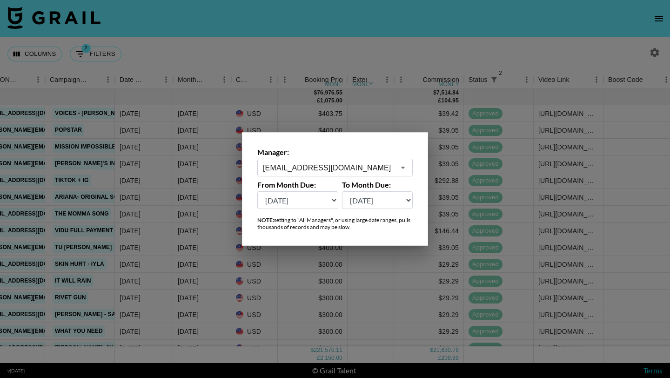
click at [316, 161] on div "[EMAIL_ADDRESS][DOMAIN_NAME] ​" at bounding box center [334, 168] width 155 height 18
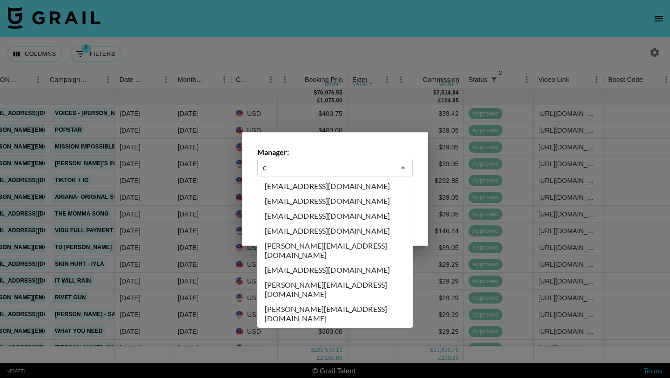
scroll to position [0, 0]
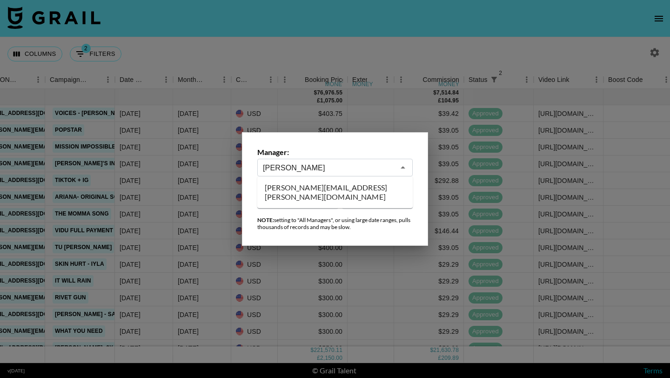
click at [315, 188] on li "[PERSON_NAME][EMAIL_ADDRESS][PERSON_NAME][DOMAIN_NAME]" at bounding box center [334, 192] width 155 height 24
type input "[PERSON_NAME][EMAIL_ADDRESS][PERSON_NAME][DOMAIN_NAME]"
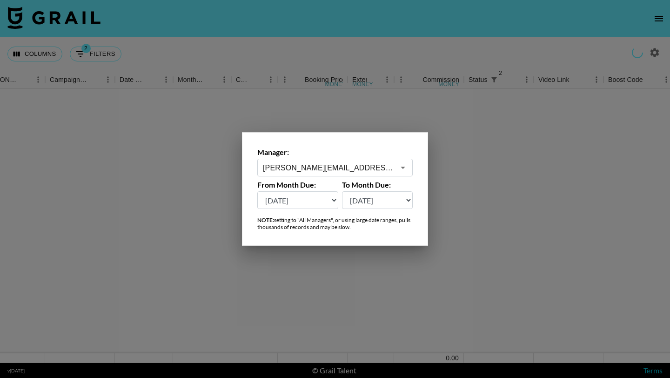
click at [368, 87] on div at bounding box center [335, 189] width 670 height 378
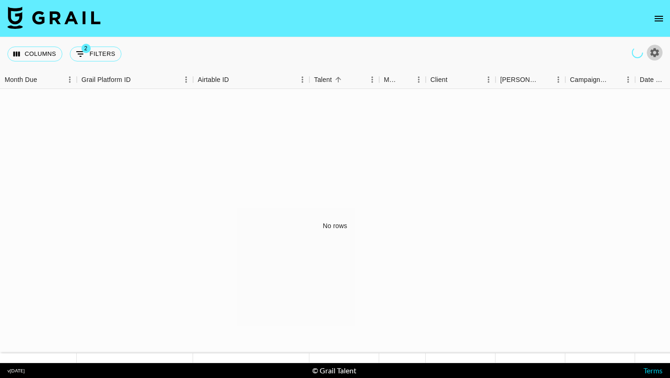
click at [659, 47] on icon "button" at bounding box center [654, 52] width 11 height 11
select select "[DATE]"
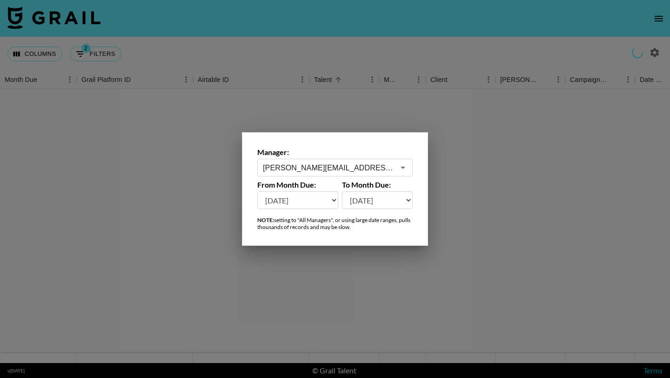
click at [494, 108] on div at bounding box center [335, 189] width 670 height 378
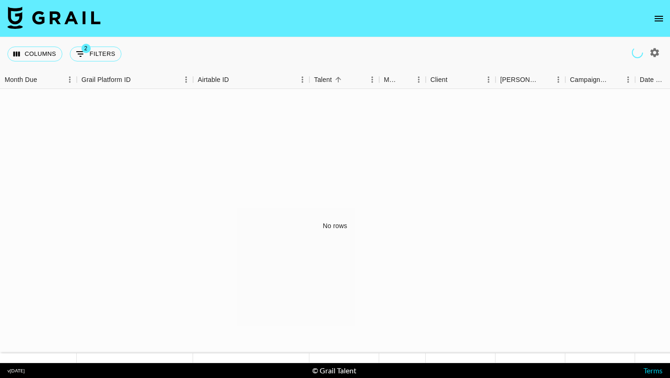
click at [653, 56] on icon "button" at bounding box center [655, 52] width 9 height 9
select select "[DATE]"
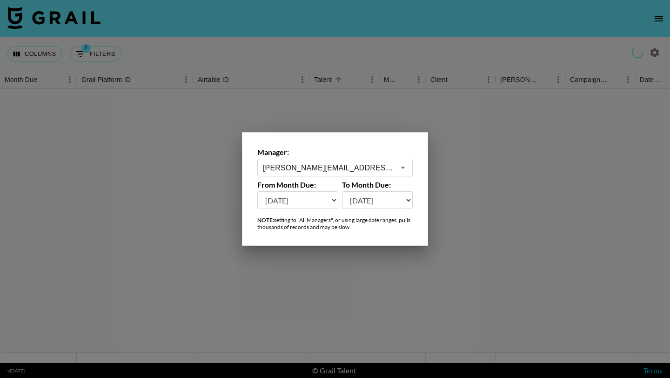
click at [541, 52] on div at bounding box center [335, 189] width 670 height 378
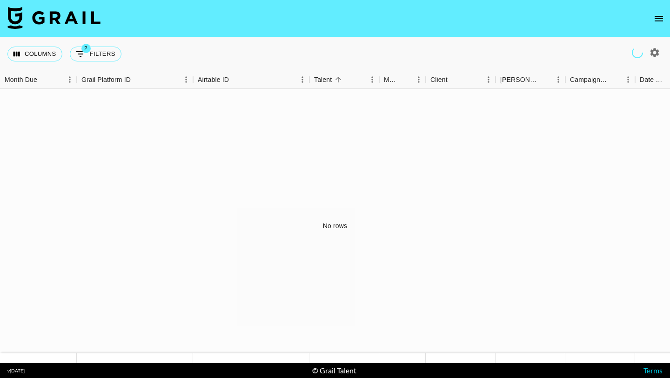
click at [661, 56] on button "button" at bounding box center [655, 53] width 16 height 16
select select "[DATE]"
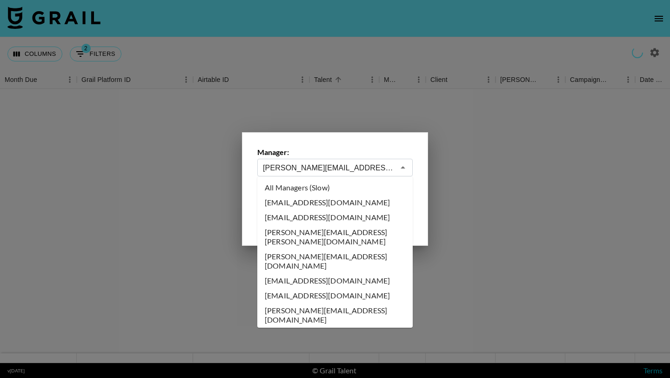
click at [363, 170] on input "[PERSON_NAME][EMAIL_ADDRESS][PERSON_NAME][DOMAIN_NAME]" at bounding box center [329, 167] width 132 height 11
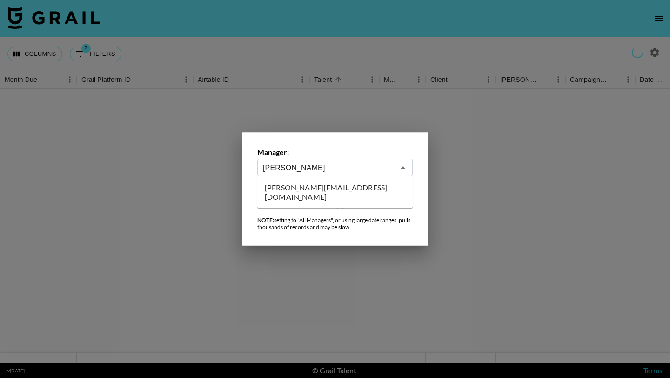
click at [362, 192] on li "[PERSON_NAME][EMAIL_ADDRESS][DOMAIN_NAME]" at bounding box center [334, 192] width 155 height 24
type input "[PERSON_NAME][EMAIL_ADDRESS][DOMAIN_NAME]"
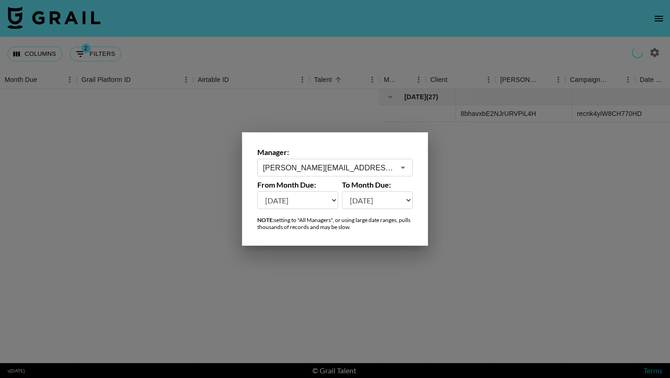
click at [406, 98] on div at bounding box center [335, 189] width 670 height 378
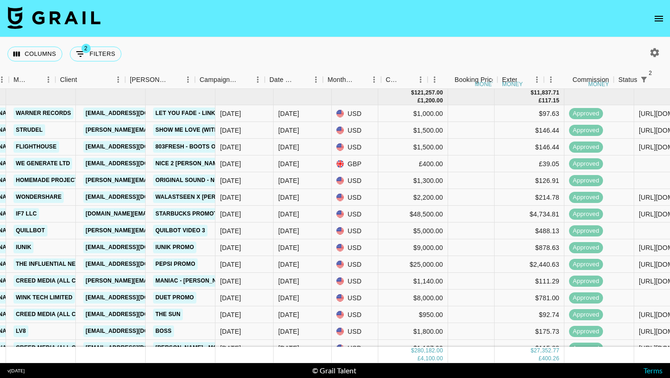
scroll to position [0, 468]
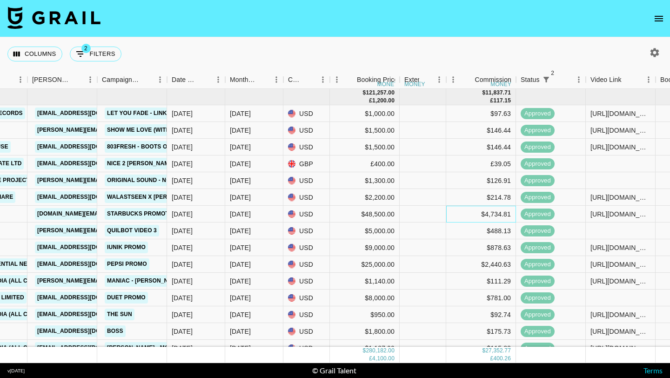
click at [456, 221] on div "$4,734.81" at bounding box center [481, 214] width 70 height 17
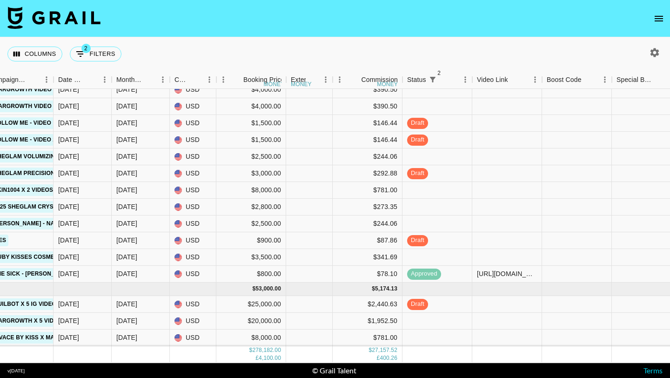
scroll to position [1360, 582]
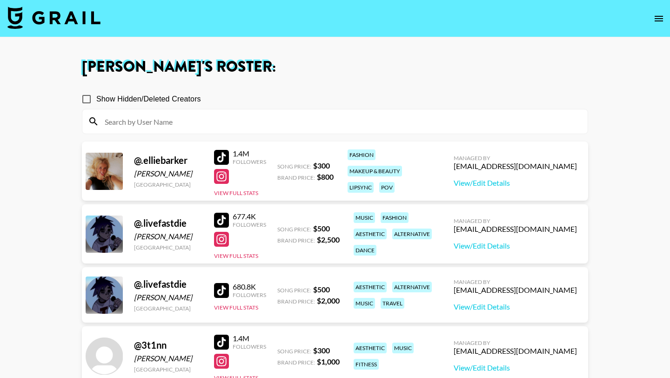
click at [149, 122] on input at bounding box center [340, 121] width 483 height 15
